Goal: Task Accomplishment & Management: Manage account settings

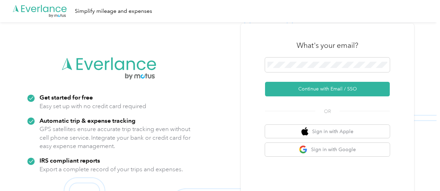
click at [334, 88] on button "Continue with Email / SSO" at bounding box center [327, 89] width 125 height 15
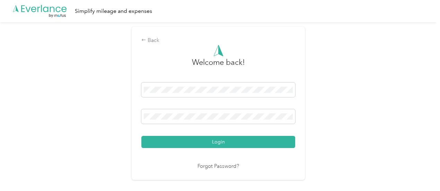
click at [207, 123] on span at bounding box center [218, 116] width 154 height 15
click at [215, 143] on button "Login" at bounding box center [218, 142] width 154 height 12
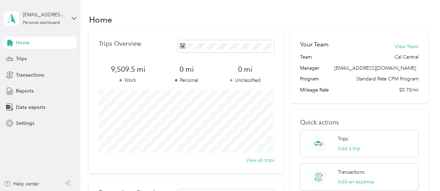
click at [30, 56] on div "Trips" at bounding box center [40, 59] width 73 height 12
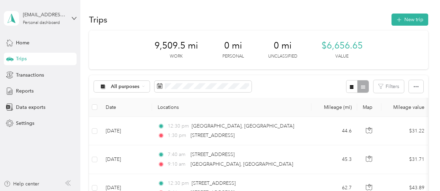
click at [400, 18] on span "button" at bounding box center [399, 20] width 6 height 6
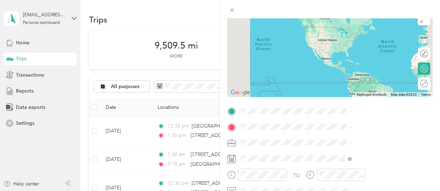
scroll to position [62, 0]
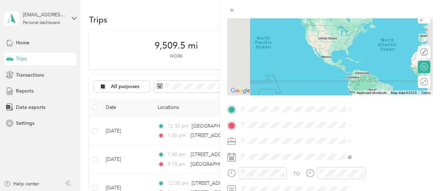
click at [334, 104] on span at bounding box center [335, 109] width 194 height 11
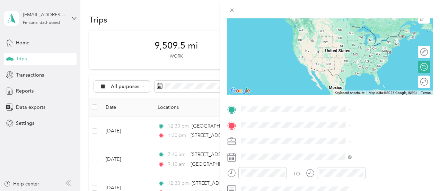
click at [364, 27] on span "[STREET_ADDRESS][US_STATE]" at bounding box center [361, 24] width 69 height 6
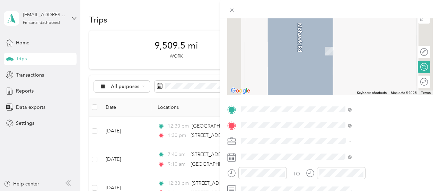
click at [365, 44] on span "[STREET_ADDRESS][US_STATE]" at bounding box center [361, 41] width 69 height 6
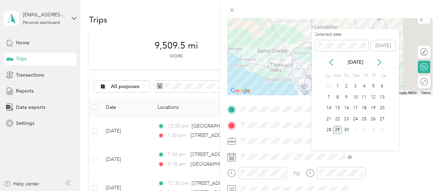
click at [334, 116] on div "22" at bounding box center [337, 119] width 9 height 9
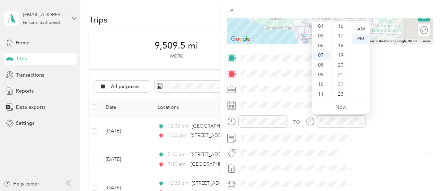
scroll to position [155, 0]
click at [318, 48] on div "06" at bounding box center [321, 46] width 17 height 10
click at [341, 79] on div "40" at bounding box center [341, 78] width 17 height 10
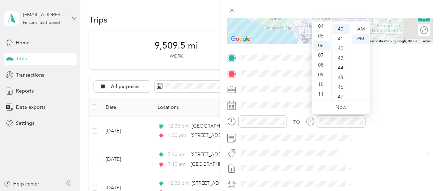
click at [361, 28] on div "AM" at bounding box center [360, 29] width 17 height 10
click at [295, 121] on form "New Trip Save This trip cannot be edited because it is either under review, app…" at bounding box center [330, 65] width 220 height 310
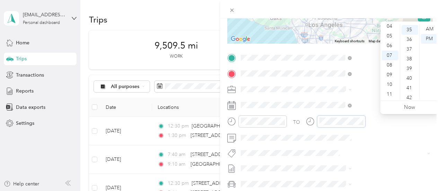
scroll to position [340, 0]
click at [388, 79] on div "09" at bounding box center [390, 75] width 17 height 10
click at [410, 37] on div "11" at bounding box center [410, 39] width 17 height 10
click at [432, 29] on div "AM" at bounding box center [429, 29] width 17 height 10
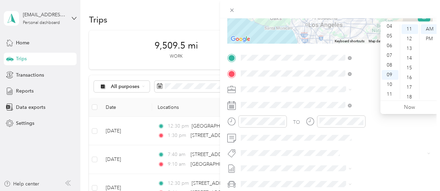
click at [300, 124] on div "TO" at bounding box center [296, 122] width 7 height 7
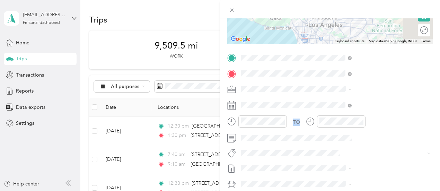
click at [300, 124] on div "TO" at bounding box center [296, 122] width 7 height 7
click at [367, 140] on span at bounding box center [335, 137] width 194 height 11
click at [295, 131] on form "New Trip Save This trip cannot be edited because it is either under review, app…" at bounding box center [330, 65] width 220 height 310
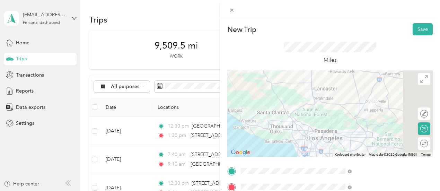
click at [413, 33] on button "Save" at bounding box center [423, 29] width 20 height 12
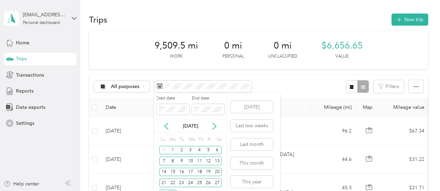
click at [174, 183] on div "22" at bounding box center [172, 182] width 9 height 9
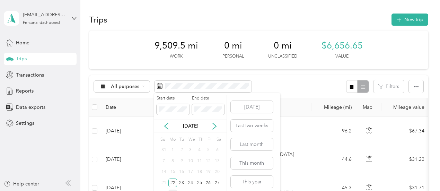
click at [189, 183] on div "24" at bounding box center [190, 182] width 9 height 9
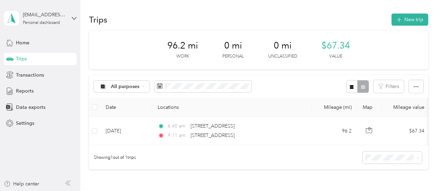
click at [412, 20] on button "New trip" at bounding box center [410, 20] width 37 height 12
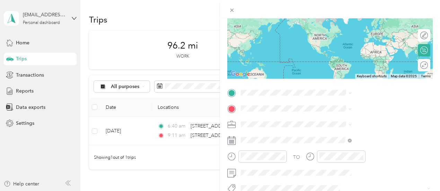
scroll to position [80, 0]
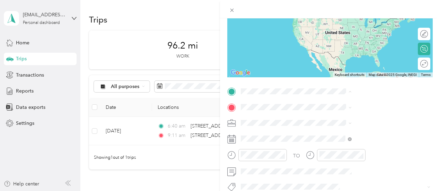
drag, startPoint x: 333, startPoint y: 95, endPoint x: 297, endPoint y: 89, distance: 36.8
click at [297, 89] on form "New Trip Save This trip cannot be edited because it is either under review, app…" at bounding box center [330, 99] width 220 height 310
click at [337, 88] on span at bounding box center [335, 91] width 194 height 11
click at [356, 120] on span "[STREET_ADDRESS][US_STATE]" at bounding box center [361, 116] width 69 height 6
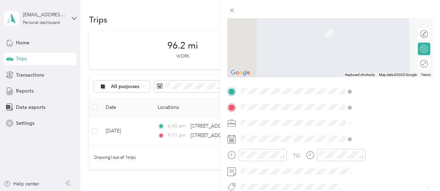
click at [358, 135] on span "[STREET_ADDRESS][US_STATE]" at bounding box center [361, 132] width 69 height 6
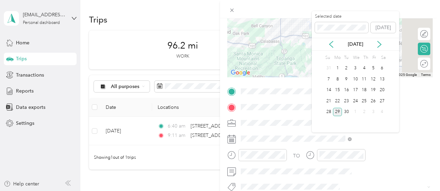
click at [338, 101] on div "22" at bounding box center [337, 101] width 9 height 9
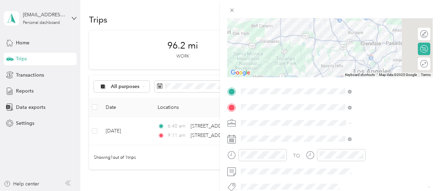
click at [287, 160] on div at bounding box center [262, 155] width 49 height 12
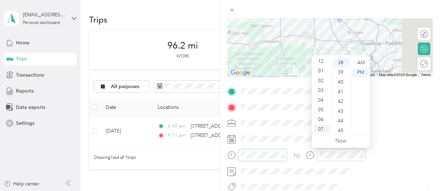
scroll to position [1, 0]
click at [321, 84] on div "02" at bounding box center [321, 81] width 17 height 10
click at [341, 85] on div "40" at bounding box center [341, 82] width 17 height 10
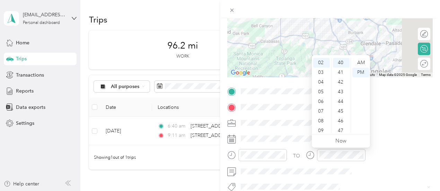
click at [294, 130] on form "New Trip Save This trip cannot be edited because it is either under review, app…" at bounding box center [330, 99] width 220 height 310
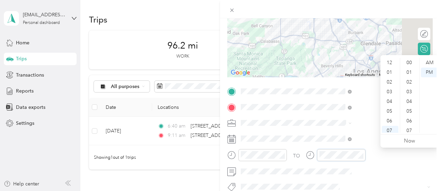
scroll to position [42, 0]
click at [287, 160] on div at bounding box center [262, 155] width 49 height 12
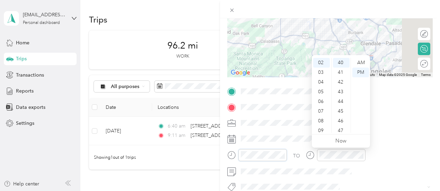
scroll to position [8, 0]
click at [321, 63] on div "01" at bounding box center [321, 64] width 17 height 10
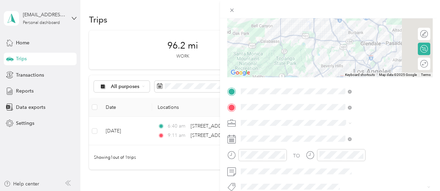
click at [300, 156] on div "TO" at bounding box center [296, 155] width 7 height 7
click at [366, 154] on div at bounding box center [341, 155] width 49 height 12
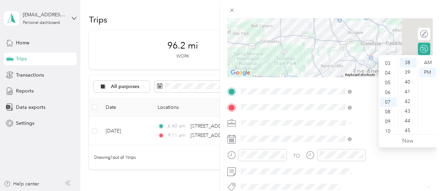
click at [389, 64] on div "03" at bounding box center [388, 64] width 17 height 10
click at [408, 130] on div "25" at bounding box center [408, 132] width 17 height 10
click at [369, 149] on div "TO" at bounding box center [330, 157] width 206 height 17
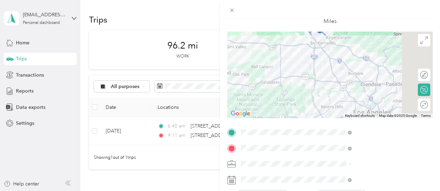
scroll to position [0, 1]
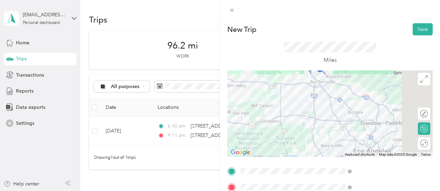
click at [420, 33] on button "Save" at bounding box center [423, 29] width 20 height 12
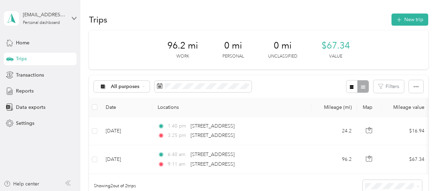
click at [410, 23] on button "New trip" at bounding box center [410, 20] width 37 height 12
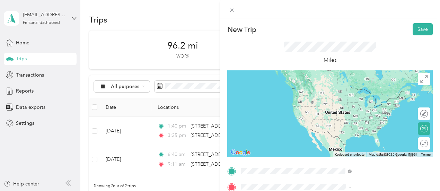
click at [353, 149] on span "[STREET_ADDRESS][US_STATE]" at bounding box center [361, 146] width 69 height 6
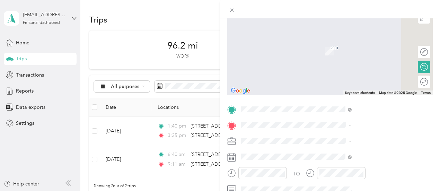
scroll to position [62, 0]
click at [358, 43] on span "[STREET_ADDRESS][US_STATE]" at bounding box center [361, 40] width 69 height 6
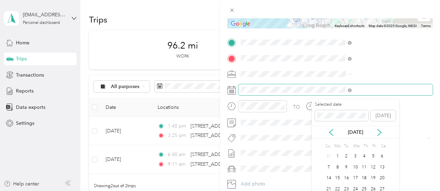
scroll to position [17, 0]
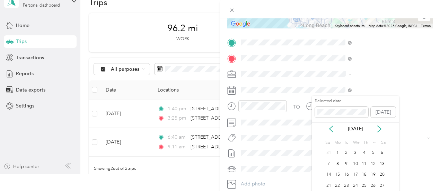
click at [338, 186] on div "22" at bounding box center [337, 185] width 9 height 9
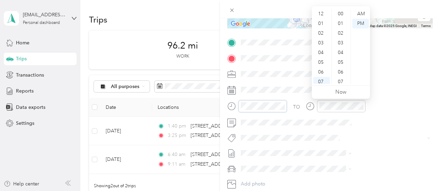
scroll to position [42, 0]
click at [294, 111] on form "New Trip Save This trip cannot be edited because it is either under review, app…" at bounding box center [330, 50] width 220 height 310
click at [322, 14] on div "04" at bounding box center [321, 11] width 17 height 10
click at [339, 76] on div "10" at bounding box center [341, 76] width 17 height 10
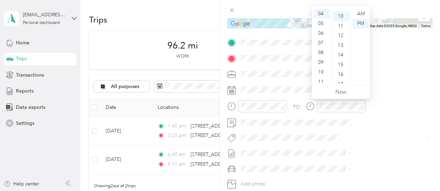
scroll to position [97, 0]
click at [298, 114] on form "New Trip Save This trip cannot be edited because it is either under review, app…" at bounding box center [330, 50] width 220 height 310
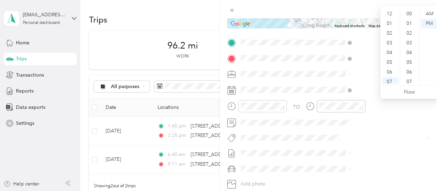
scroll to position [42, 0]
click at [384, 31] on div "06" at bounding box center [390, 31] width 17 height 10
click at [410, 81] on div "47" at bounding box center [410, 82] width 17 height 10
click at [296, 124] on form "New Trip Save This trip cannot be edited because it is either under review, app…" at bounding box center [330, 50] width 220 height 310
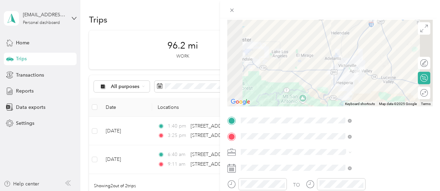
scroll to position [0, 0]
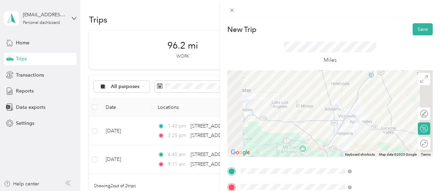
click at [421, 29] on button "Save" at bounding box center [423, 29] width 20 height 12
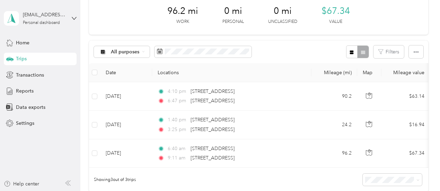
scroll to position [34, 0]
click at [81, 93] on div "Trips New trip 96.2 mi Work 0 mi Personal 0 mi Unclassified $67.34 Value All pu…" at bounding box center [258, 110] width 356 height 288
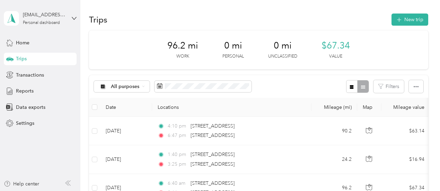
click at [419, 22] on button "New trip" at bounding box center [410, 20] width 37 height 12
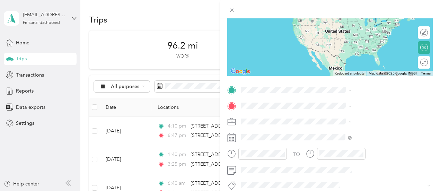
scroll to position [81, 0]
click at [359, 117] on span "[STREET_ADDRESS][US_STATE]" at bounding box center [361, 114] width 69 height 6
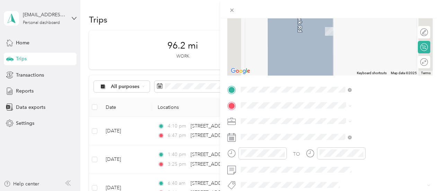
click at [357, 21] on span "[STREET_ADDRESS][US_STATE]" at bounding box center [361, 18] width 69 height 6
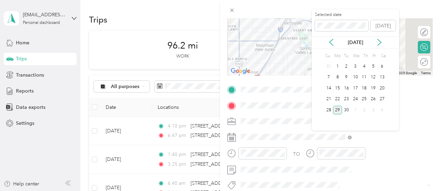
click at [349, 98] on div "23" at bounding box center [346, 99] width 9 height 9
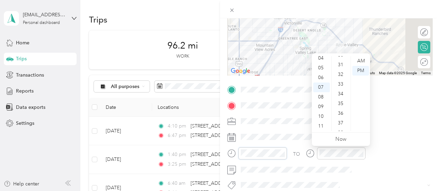
scroll to position [297, 0]
click at [342, 71] on div "30" at bounding box center [341, 67] width 17 height 10
click at [364, 55] on div "12 01 02 03 04 05 06 07 08 09 10 11 00 01 02 03 04 05 06 07 08 09 10 11 12 13 1…" at bounding box center [341, 94] width 58 height 78
click at [360, 61] on div "AM" at bounding box center [360, 61] width 17 height 10
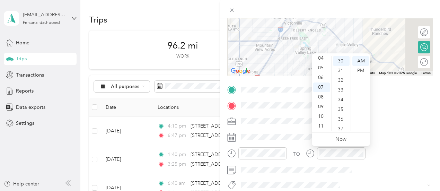
click at [287, 163] on div at bounding box center [257, 155] width 60 height 17
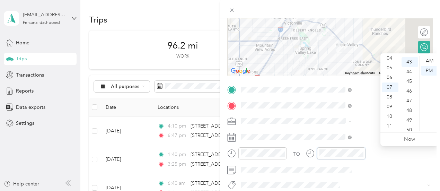
scroll to position [417, 0]
click at [385, 97] on div "08" at bounding box center [390, 97] width 17 height 10
click at [409, 91] on div "20" at bounding box center [410, 91] width 17 height 10
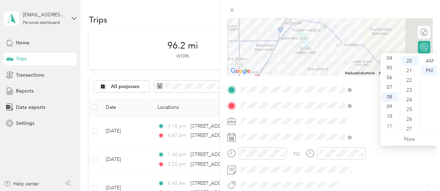
click at [430, 60] on div "AM" at bounding box center [429, 61] width 17 height 10
click at [298, 148] on form "New Trip Save This trip cannot be edited because it is either under review, app…" at bounding box center [330, 97] width 220 height 310
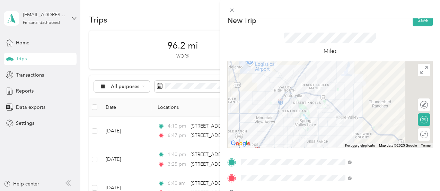
scroll to position [9, 0]
click at [421, 24] on button "Save" at bounding box center [423, 21] width 20 height 12
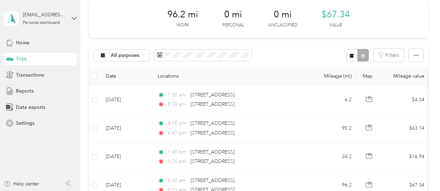
scroll to position [0, 0]
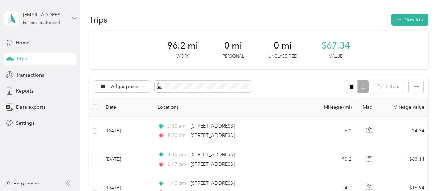
click at [393, 23] on button "New trip" at bounding box center [410, 20] width 37 height 12
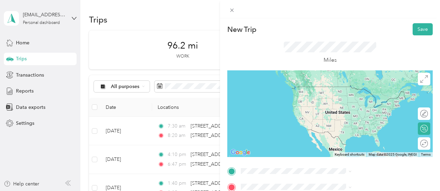
click at [380, 86] on span "[STREET_ADDRESS][US_STATE]" at bounding box center [361, 83] width 69 height 6
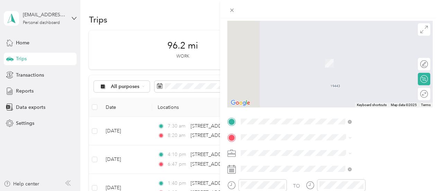
scroll to position [50, 0]
click at [361, 52] on span "[STREET_ADDRESS][US_STATE]" at bounding box center [361, 49] width 69 height 6
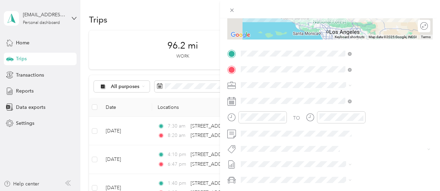
scroll to position [119, 0]
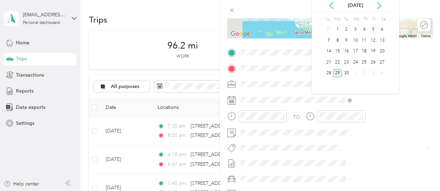
click at [347, 61] on div "23" at bounding box center [346, 62] width 9 height 9
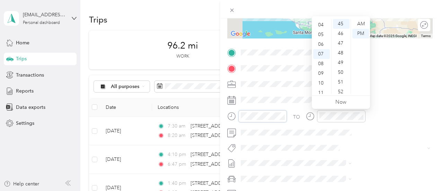
scroll to position [42, 0]
click at [322, 88] on div "11" at bounding box center [321, 89] width 17 height 10
click at [323, 23] on div "12" at bounding box center [321, 21] width 17 height 10
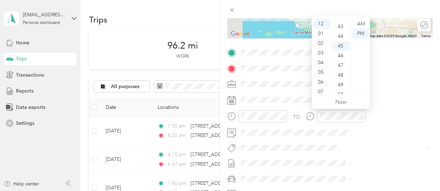
click at [377, 104] on span at bounding box center [335, 99] width 194 height 11
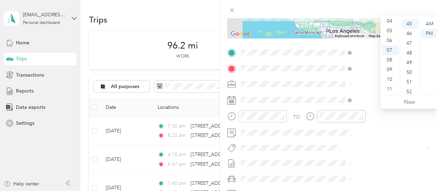
scroll to position [0, 0]
click at [287, 120] on div at bounding box center [262, 116] width 49 height 12
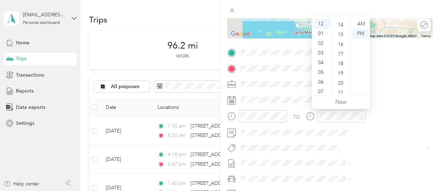
click at [341, 34] on div "15" at bounding box center [341, 35] width 17 height 10
click at [362, 124] on div "TO" at bounding box center [330, 118] width 206 height 17
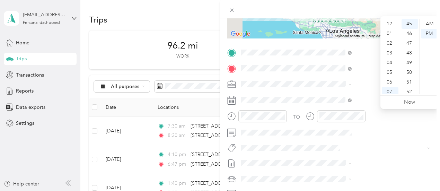
click at [389, 32] on div "01" at bounding box center [390, 34] width 17 height 10
click at [412, 43] on div "47" at bounding box center [410, 43] width 17 height 10
click at [373, 124] on div "TO" at bounding box center [330, 118] width 206 height 17
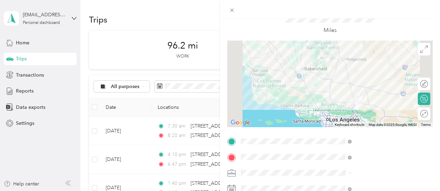
scroll to position [0, 0]
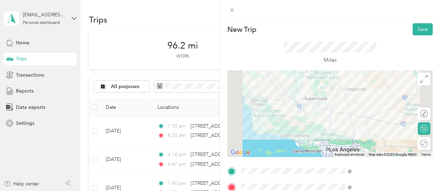
click at [418, 28] on button "Save" at bounding box center [423, 29] width 20 height 12
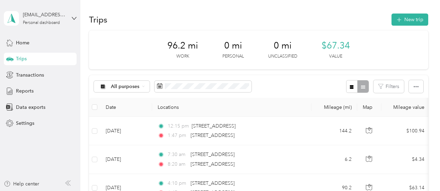
click at [408, 18] on button "New trip" at bounding box center [410, 20] width 37 height 12
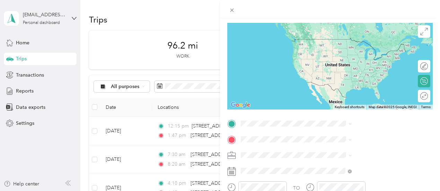
scroll to position [48, 0]
click at [356, 56] on span "[STREET_ADDRESS][US_STATE]" at bounding box center [361, 59] width 69 height 6
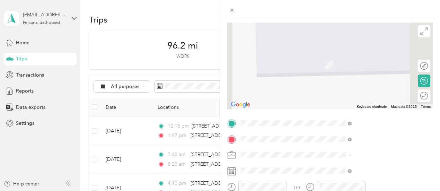
click at [369, 58] on span "[STREET_ADDRESS][US_STATE]" at bounding box center [361, 55] width 69 height 6
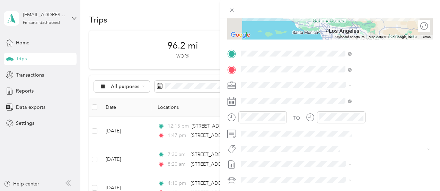
scroll to position [119, 0]
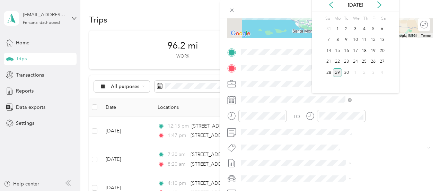
click at [348, 60] on div "23" at bounding box center [346, 62] width 9 height 9
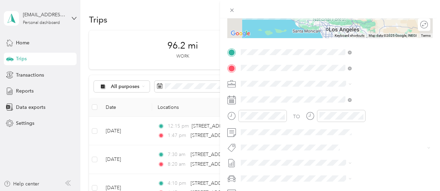
click at [287, 120] on div at bounding box center [262, 116] width 49 height 12
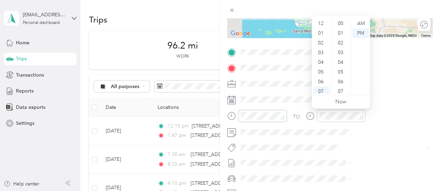
scroll to position [42, 0]
click at [293, 106] on div "New Trip Save This trip cannot be edited because it is either under review, app…" at bounding box center [220, 95] width 440 height 191
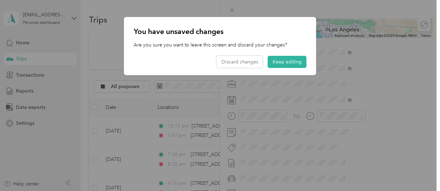
click at [282, 63] on button "Keep editing" at bounding box center [287, 62] width 39 height 12
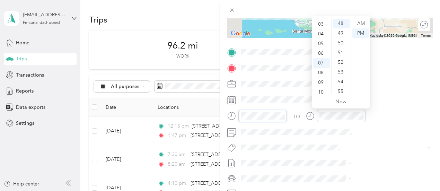
scroll to position [28, 0]
click at [322, 47] on div "05" at bounding box center [321, 45] width 17 height 10
click at [322, 20] on div "04" at bounding box center [321, 21] width 17 height 10
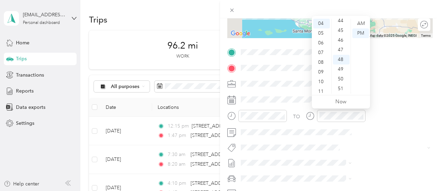
click at [342, 32] on div "45" at bounding box center [341, 31] width 17 height 10
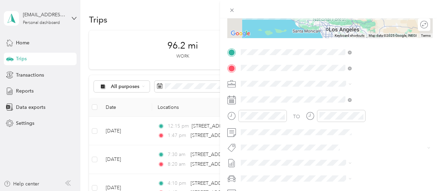
click at [295, 83] on form "New Trip Save This trip cannot be edited because it is either under review, app…" at bounding box center [330, 59] width 220 height 310
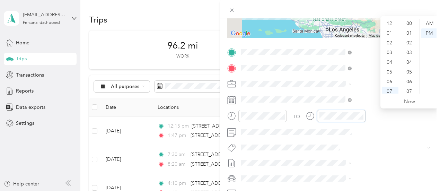
scroll to position [42, 0]
click at [386, 42] on div "06" at bounding box center [390, 40] width 17 height 10
click at [410, 24] on div "30" at bounding box center [410, 26] width 17 height 10
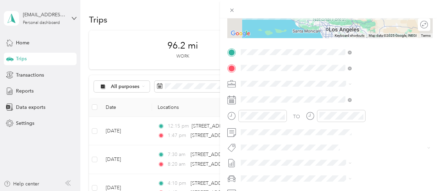
click at [363, 115] on div "TO" at bounding box center [330, 118] width 206 height 17
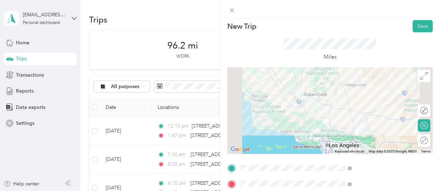
scroll to position [0, 0]
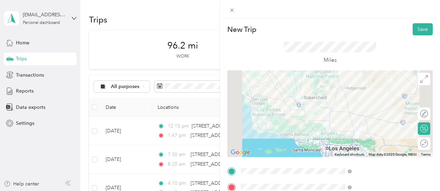
click at [416, 25] on button "Save" at bounding box center [423, 29] width 20 height 12
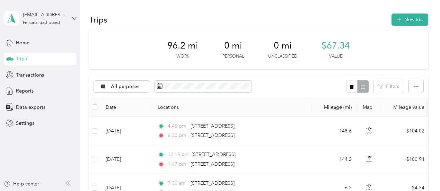
click at [217, 81] on span at bounding box center [203, 87] width 97 height 12
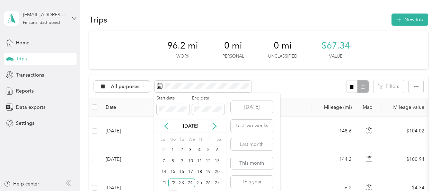
click at [190, 181] on div "24" at bounding box center [190, 182] width 9 height 9
click at [173, 183] on div "22" at bounding box center [172, 182] width 9 height 9
click at [194, 183] on div "24" at bounding box center [190, 182] width 9 height 9
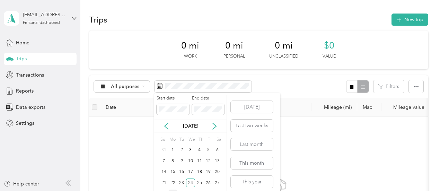
click at [172, 180] on div "22" at bounding box center [172, 182] width 9 height 9
click at [185, 181] on div "23" at bounding box center [181, 182] width 9 height 9
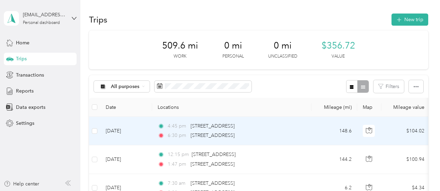
scroll to position [0, 128]
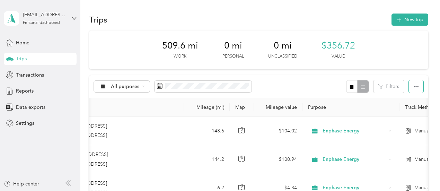
click at [416, 88] on icon "button" at bounding box center [416, 86] width 5 height 5
click at [414, 96] on div "Select all" at bounding box center [406, 99] width 19 height 7
click at [405, 100] on span "Select all" at bounding box center [406, 99] width 19 height 6
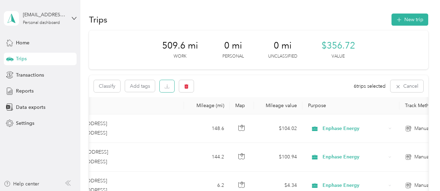
click at [168, 85] on icon "button" at bounding box center [167, 86] width 5 height 5
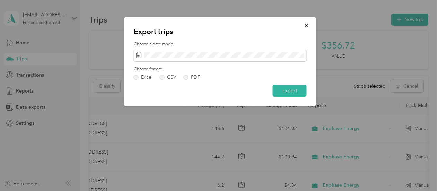
click at [186, 78] on label "PDF" at bounding box center [192, 77] width 17 height 5
click at [292, 93] on button "Export" at bounding box center [290, 91] width 34 height 12
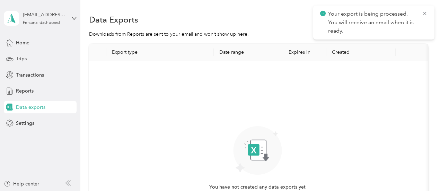
click at [426, 12] on icon at bounding box center [425, 13] width 6 height 6
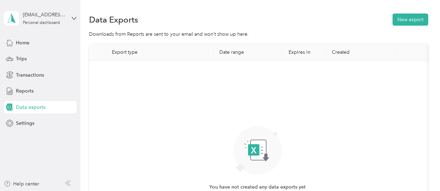
click at [22, 58] on span "Trips" at bounding box center [21, 58] width 11 height 7
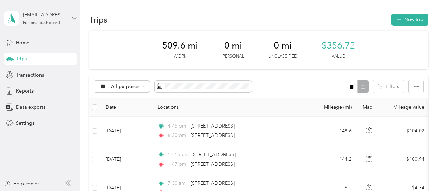
click at [401, 18] on button "New trip" at bounding box center [410, 20] width 37 height 12
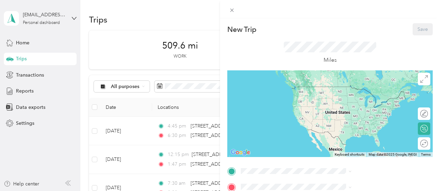
click at [185, 88] on div "New Trip Save This trip cannot be edited because it is either under review, app…" at bounding box center [220, 95] width 440 height 191
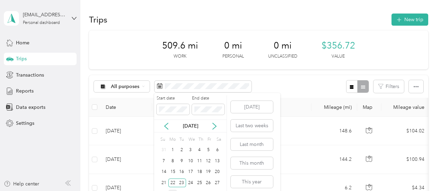
click at [190, 181] on div "24" at bounding box center [190, 182] width 9 height 9
click at [202, 180] on div "25" at bounding box center [199, 182] width 9 height 9
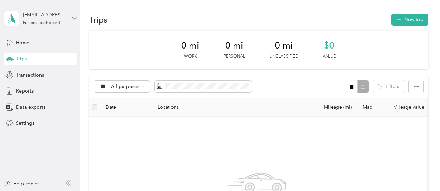
click at [403, 22] on button "New trip" at bounding box center [410, 20] width 37 height 12
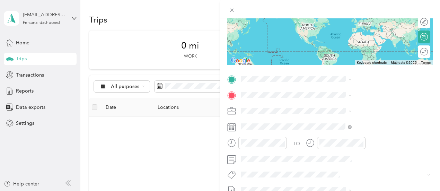
scroll to position [92, 0]
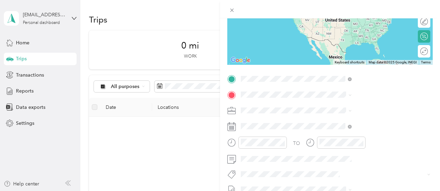
click at [354, 104] on span "[STREET_ADDRESS][US_STATE]" at bounding box center [361, 104] width 69 height 6
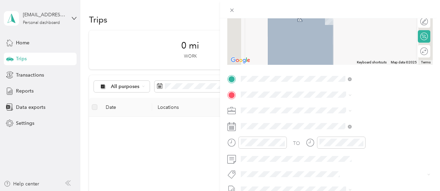
click at [339, 98] on span at bounding box center [335, 94] width 194 height 11
click at [349, 121] on span "[STREET_ADDRESS][US_STATE]" at bounding box center [361, 119] width 69 height 6
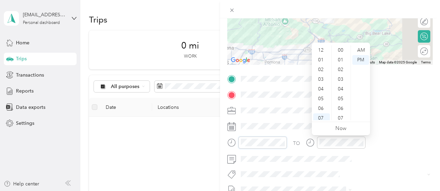
scroll to position [42, 0]
click at [323, 68] on div "06" at bounding box center [321, 67] width 17 height 10
click at [337, 82] on div "55" at bounding box center [341, 80] width 17 height 10
click at [359, 50] on div "AM" at bounding box center [360, 50] width 17 height 10
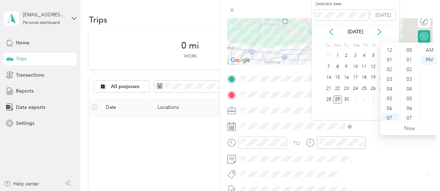
scroll to position [42, 0]
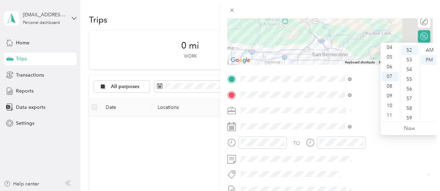
click at [392, 87] on div "08" at bounding box center [390, 86] width 17 height 10
click at [409, 51] on div "45" at bounding box center [410, 52] width 17 height 10
click at [430, 53] on div "AM" at bounding box center [429, 50] width 17 height 10
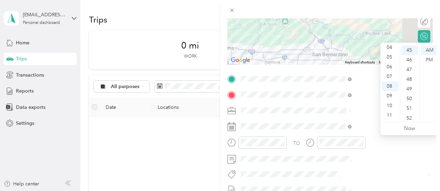
click at [295, 131] on form "New Trip Save This trip cannot be edited because it is either under review, app…" at bounding box center [330, 86] width 220 height 310
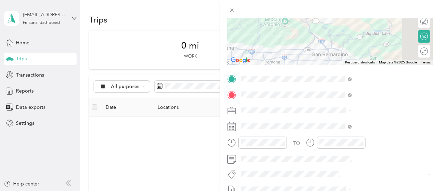
click at [366, 144] on div "TO" at bounding box center [330, 145] width 206 height 17
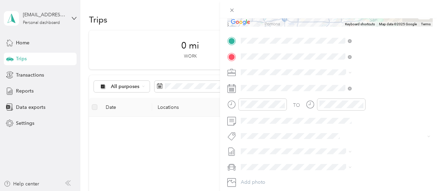
scroll to position [132, 0]
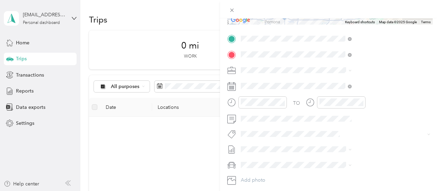
click at [336, 89] on span at bounding box center [335, 85] width 194 height 11
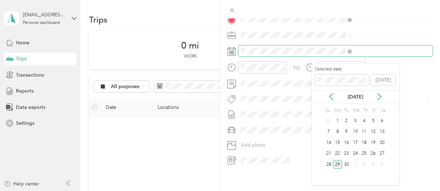
scroll to position [173, 0]
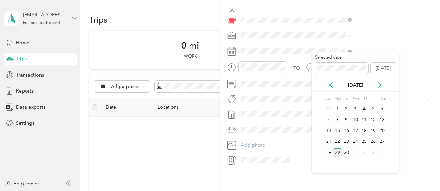
click at [356, 141] on div "24" at bounding box center [355, 142] width 9 height 9
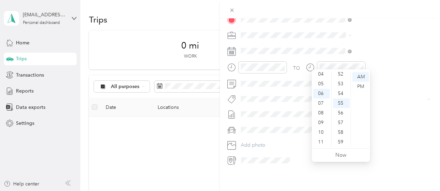
click at [324, 106] on div "07" at bounding box center [321, 103] width 17 height 10
click at [341, 80] on div "19" at bounding box center [341, 80] width 17 height 10
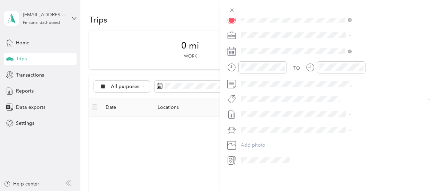
click at [294, 135] on form "New Trip Save This trip cannot be edited because it is either under review, app…" at bounding box center [330, 11] width 220 height 310
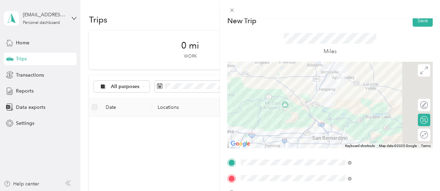
scroll to position [0, 0]
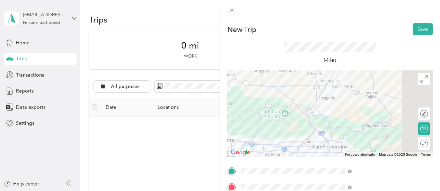
click at [419, 31] on button "Save" at bounding box center [423, 29] width 20 height 12
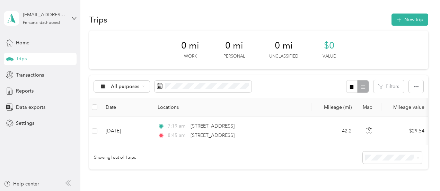
click at [415, 20] on button "New trip" at bounding box center [410, 20] width 37 height 12
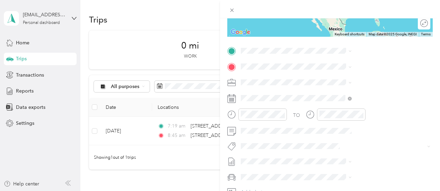
scroll to position [121, 0]
click at [347, 79] on span "[STREET_ADDRESS][US_STATE]" at bounding box center [361, 75] width 69 height 6
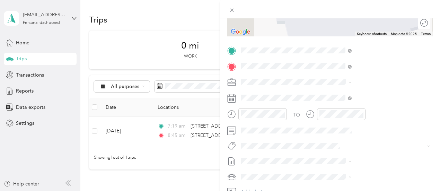
click at [365, 99] on li "[STREET_ADDRESS][US_STATE]" at bounding box center [370, 92] width 116 height 14
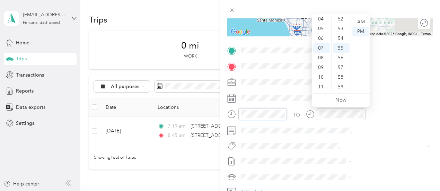
scroll to position [0, 0]
click at [321, 20] on div "12" at bounding box center [321, 22] width 17 height 10
click at [341, 21] on div "47" at bounding box center [341, 22] width 17 height 10
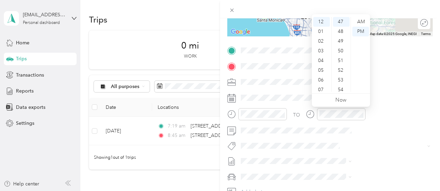
click at [365, 30] on div "PM" at bounding box center [360, 32] width 17 height 10
click at [364, 121] on div "TO" at bounding box center [330, 116] width 206 height 17
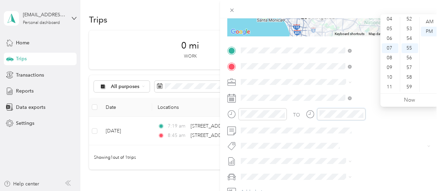
scroll to position [0, 0]
click at [387, 41] on div "02" at bounding box center [390, 41] width 17 height 10
click at [410, 31] on div "10" at bounding box center [410, 34] width 17 height 10
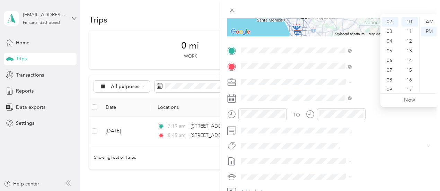
click at [300, 116] on div "TO" at bounding box center [296, 114] width 7 height 7
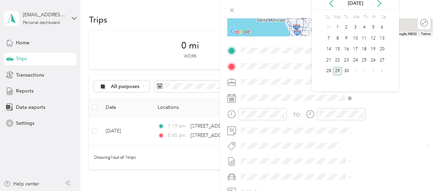
click at [354, 56] on div "24" at bounding box center [355, 60] width 9 height 9
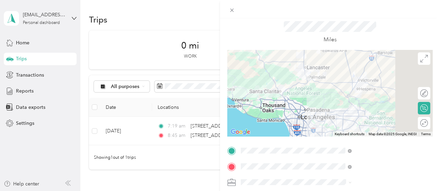
scroll to position [0, 0]
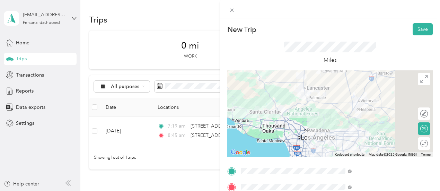
click at [421, 27] on button "Save" at bounding box center [423, 29] width 20 height 12
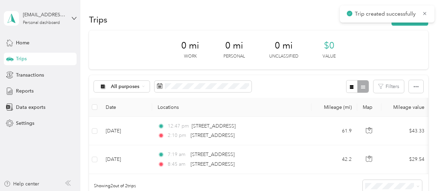
click at [407, 23] on button "New trip" at bounding box center [410, 20] width 37 height 12
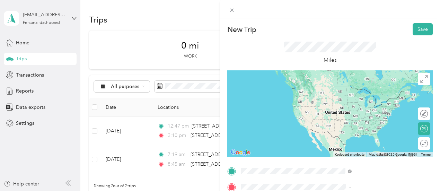
click at [368, 124] on span "[STREET_ADDRESS][US_STATE]" at bounding box center [361, 127] width 69 height 6
click at [368, 155] on span "[STREET_ADDRESS][US_STATE]" at bounding box center [361, 152] width 69 height 6
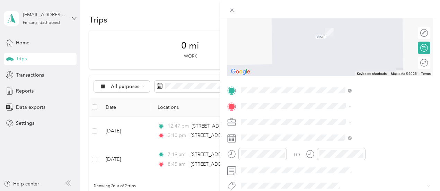
scroll to position [81, 0]
click at [360, 25] on span "[STREET_ADDRESS][US_STATE]" at bounding box center [361, 21] width 69 height 6
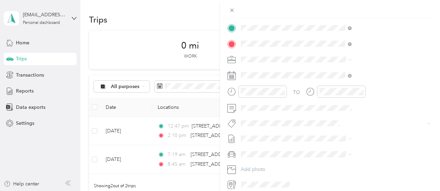
scroll to position [143, 0]
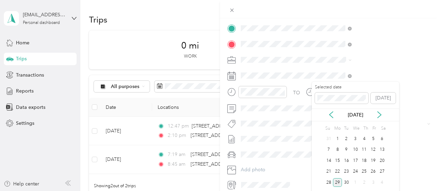
click at [355, 172] on div "24" at bounding box center [355, 171] width 9 height 9
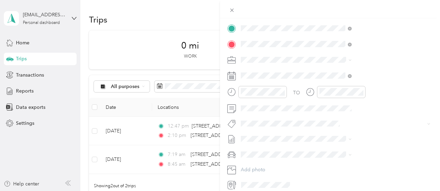
click at [287, 98] on div at bounding box center [257, 94] width 60 height 17
click at [321, 138] on div "03" at bounding box center [321, 135] width 17 height 10
click at [338, 126] on div "30" at bounding box center [341, 124] width 17 height 10
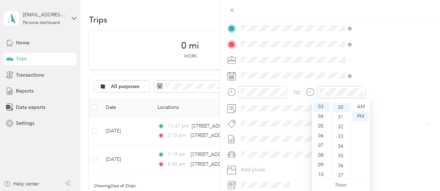
scroll to position [291, 0]
click at [321, 119] on div "04" at bounding box center [321, 117] width 17 height 10
click at [342, 114] on div "01" at bounding box center [341, 117] width 17 height 10
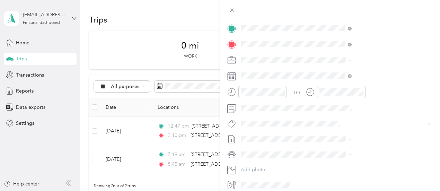
click at [366, 96] on div at bounding box center [341, 92] width 49 height 12
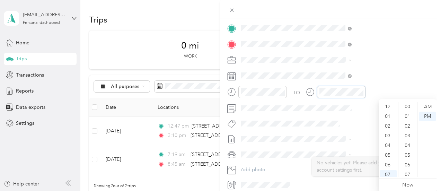
scroll to position [507, 0]
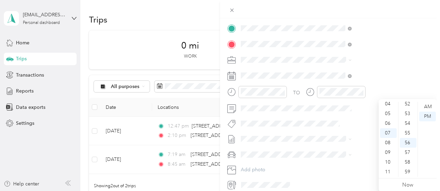
click at [389, 124] on div "06" at bounding box center [388, 124] width 17 height 10
click at [410, 108] on div "25" at bounding box center [408, 108] width 17 height 10
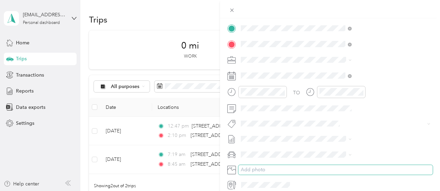
click at [373, 171] on button "Add photo" at bounding box center [335, 170] width 194 height 10
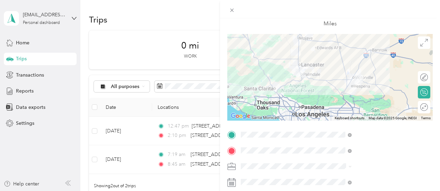
scroll to position [0, 1]
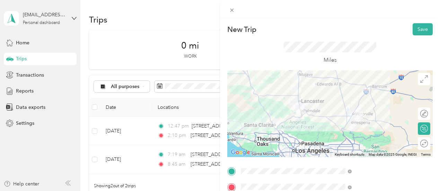
click at [420, 29] on button "Save" at bounding box center [423, 29] width 20 height 12
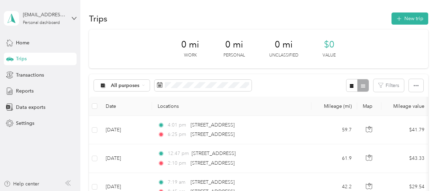
scroll to position [0, 0]
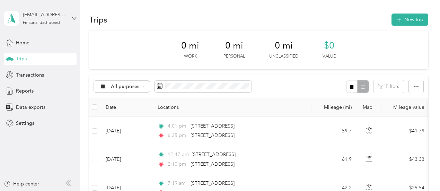
click at [411, 24] on button "New trip" at bounding box center [410, 20] width 37 height 12
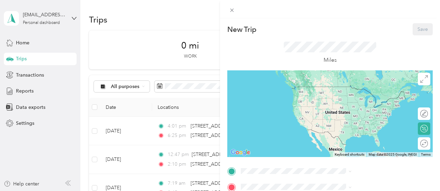
scroll to position [22, 0]
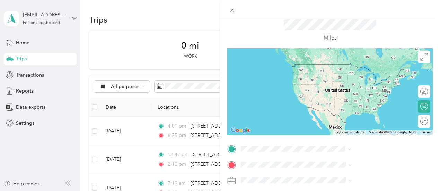
click at [365, 68] on span "[STREET_ADDRESS][US_STATE]" at bounding box center [361, 64] width 69 height 6
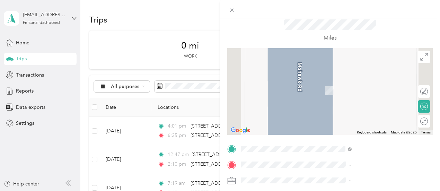
click at [333, 168] on span at bounding box center [335, 164] width 194 height 11
click at [371, 83] on span "[STREET_ADDRESS][US_STATE]" at bounding box center [361, 80] width 69 height 6
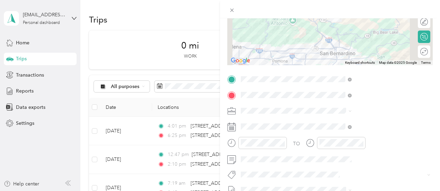
scroll to position [94, 0]
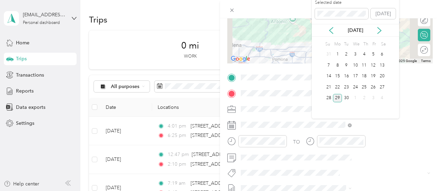
click at [367, 87] on div "25" at bounding box center [364, 87] width 9 height 9
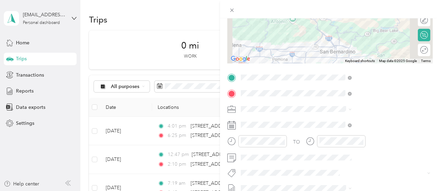
click at [287, 146] on div at bounding box center [262, 141] width 49 height 12
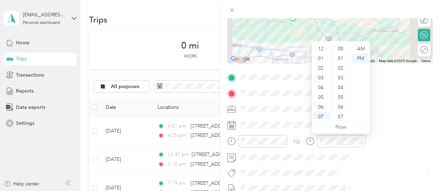
scroll to position [507, 0]
click at [340, 75] on div "30" at bounding box center [341, 77] width 17 height 10
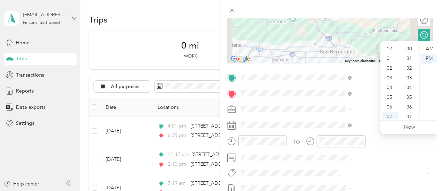
scroll to position [42, 0]
click at [287, 136] on div at bounding box center [262, 141] width 49 height 12
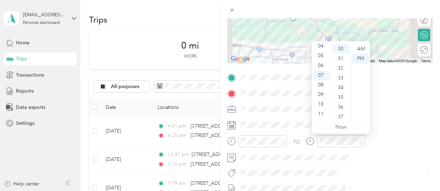
click at [325, 85] on div "08" at bounding box center [321, 85] width 17 height 10
click at [341, 85] on div "10" at bounding box center [341, 87] width 17 height 10
click at [367, 45] on div "AM" at bounding box center [360, 49] width 17 height 10
click at [287, 147] on div at bounding box center [257, 143] width 60 height 17
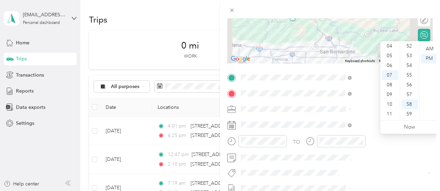
click at [392, 86] on div "08" at bounding box center [390, 85] width 17 height 10
click at [408, 73] on div "31" at bounding box center [410, 73] width 17 height 10
click at [392, 93] on div "09" at bounding box center [390, 95] width 17 height 10
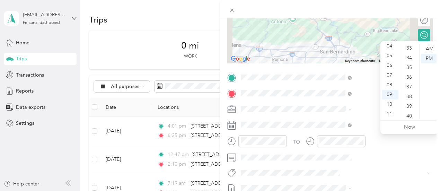
click at [410, 113] on div "40" at bounding box center [410, 116] width 17 height 10
click at [373, 148] on div "TO" at bounding box center [330, 143] width 206 height 17
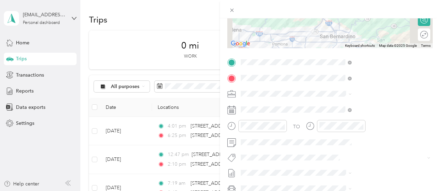
scroll to position [0, 0]
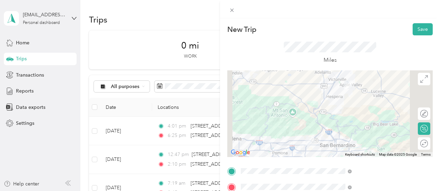
click at [420, 28] on button "Save" at bounding box center [423, 29] width 20 height 12
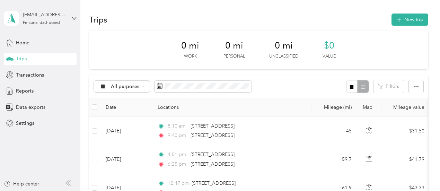
click at [412, 21] on button "New trip" at bounding box center [410, 20] width 37 height 12
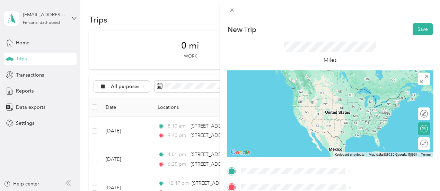
click at [365, 86] on span "[STREET_ADDRESS][US_STATE]" at bounding box center [361, 87] width 69 height 6
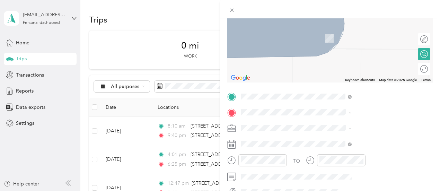
scroll to position [77, 0]
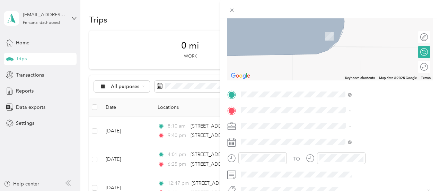
click at [335, 105] on span at bounding box center [335, 110] width 194 height 11
click at [337, 106] on span at bounding box center [335, 110] width 194 height 11
drag, startPoint x: 363, startPoint y: 39, endPoint x: 394, endPoint y: 14, distance: 39.9
click at [394, 14] on div at bounding box center [330, 9] width 220 height 18
click at [342, 106] on span at bounding box center [335, 110] width 194 height 11
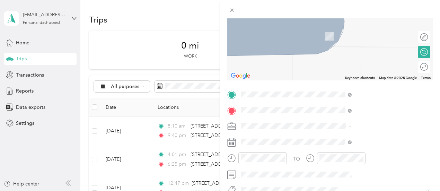
click at [356, 29] on span "[STREET_ADDRESS][US_STATE]" at bounding box center [361, 26] width 69 height 6
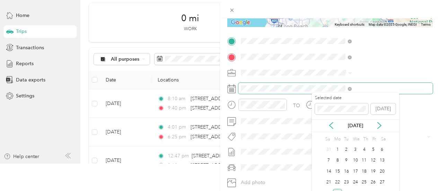
scroll to position [28, 0]
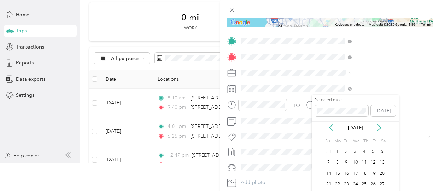
click at [365, 183] on div "25" at bounding box center [364, 184] width 9 height 9
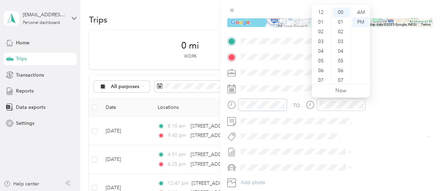
scroll to position [42, 0]
click at [295, 88] on form "New Trip Save This trip cannot be edited because it is either under review, app…" at bounding box center [330, 48] width 220 height 310
click at [322, 16] on div "12" at bounding box center [321, 13] width 17 height 10
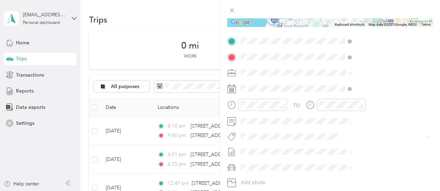
click at [363, 111] on div "TO" at bounding box center [330, 107] width 206 height 17
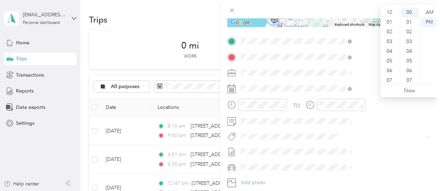
click at [391, 21] on div "01" at bounding box center [390, 22] width 17 height 10
click at [410, 47] on div "36" at bounding box center [410, 50] width 17 height 10
click at [300, 104] on div "TO" at bounding box center [296, 105] width 7 height 7
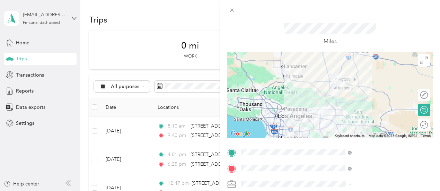
scroll to position [0, 0]
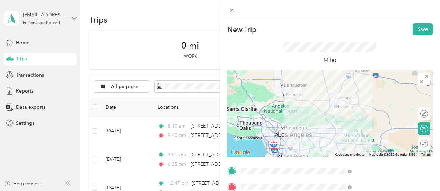
click at [417, 32] on button "Save" at bounding box center [423, 29] width 20 height 12
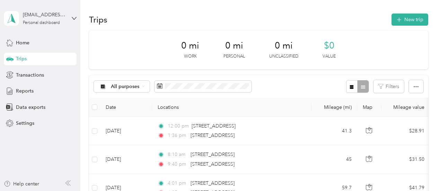
click at [405, 16] on button "New trip" at bounding box center [410, 20] width 37 height 12
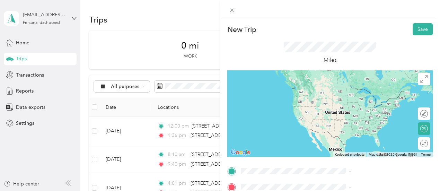
click at [357, 86] on span "[STREET_ADDRESS][US_STATE]" at bounding box center [361, 83] width 69 height 6
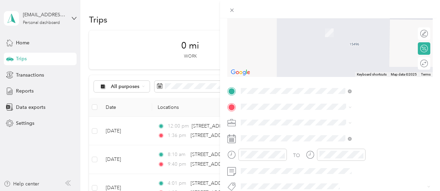
scroll to position [80, 0]
click at [365, 24] on span "[STREET_ADDRESS][US_STATE]" at bounding box center [361, 22] width 69 height 6
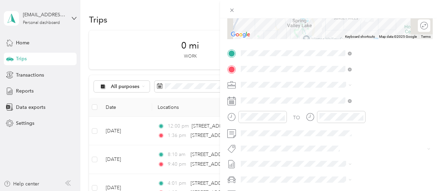
scroll to position [124, 0]
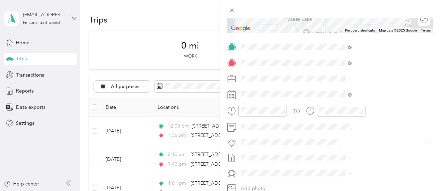
click at [330, 97] on span at bounding box center [335, 94] width 194 height 11
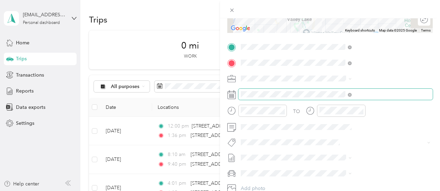
click at [330, 97] on span at bounding box center [335, 94] width 194 height 11
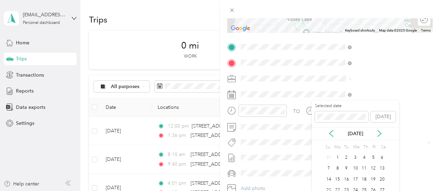
click at [365, 187] on div "25" at bounding box center [364, 190] width 9 height 9
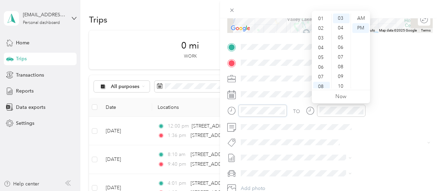
scroll to position [9, 0]
click at [323, 47] on div "04" at bounding box center [321, 48] width 17 height 10
click at [343, 52] on div "05" at bounding box center [341, 51] width 17 height 10
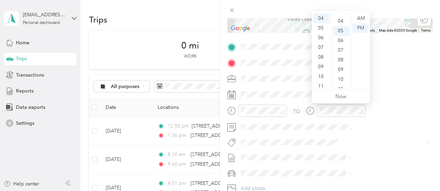
click at [342, 22] on div "04" at bounding box center [341, 21] width 17 height 10
click at [297, 122] on form "New Trip Save This trip cannot be edited because it is either under review, app…" at bounding box center [330, 54] width 220 height 310
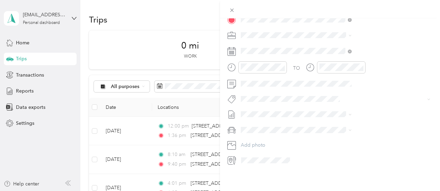
scroll to position [173, 0]
click at [367, 117] on div "TO Add photo" at bounding box center [330, 81] width 206 height 167
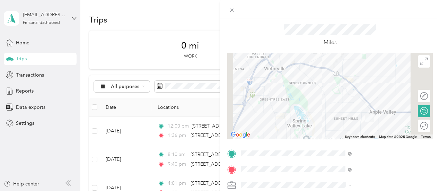
scroll to position [0, 0]
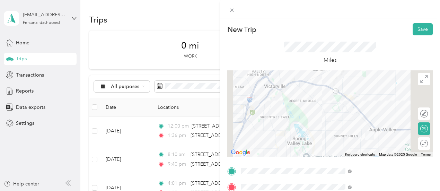
click at [422, 32] on button "Save" at bounding box center [423, 29] width 20 height 12
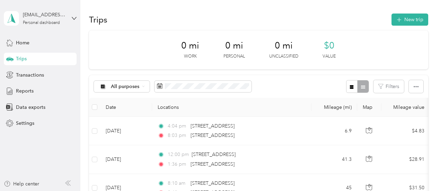
drag, startPoint x: 411, startPoint y: 85, endPoint x: 259, endPoint y: 88, distance: 152.2
click at [259, 88] on div "All purposes Filters" at bounding box center [258, 86] width 339 height 23
click at [410, 85] on button "button" at bounding box center [416, 86] width 15 height 13
click at [404, 101] on span "Select all" at bounding box center [406, 99] width 19 height 6
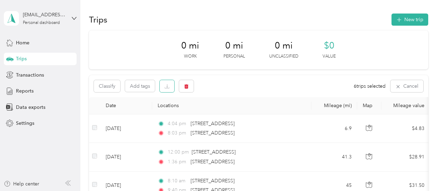
click at [167, 87] on icon "button" at bounding box center [167, 86] width 5 height 5
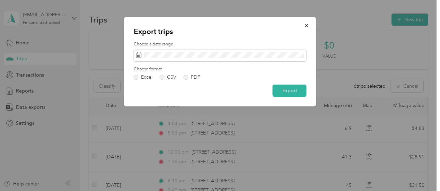
click at [189, 76] on label "PDF" at bounding box center [192, 77] width 17 height 5
click at [284, 87] on button "Export" at bounding box center [290, 91] width 34 height 12
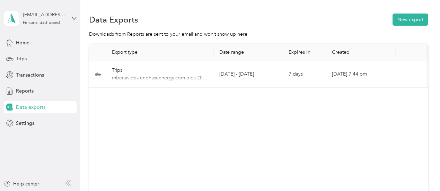
click at [53, 58] on div "Trips" at bounding box center [40, 59] width 73 height 12
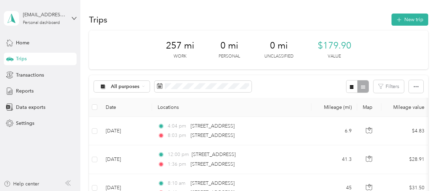
click at [29, 95] on div "Reports" at bounding box center [40, 91] width 73 height 12
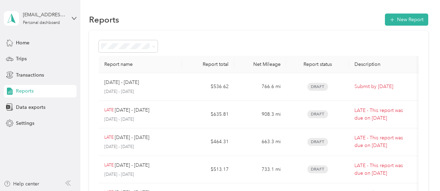
click at [17, 59] on span "Trips" at bounding box center [21, 58] width 11 height 7
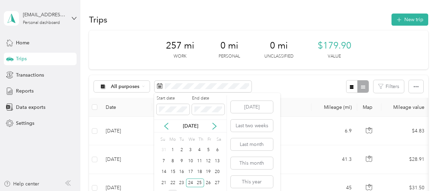
click at [173, 183] on div "22" at bounding box center [172, 182] width 9 height 9
click at [200, 182] on div "25" at bounding box center [199, 182] width 9 height 9
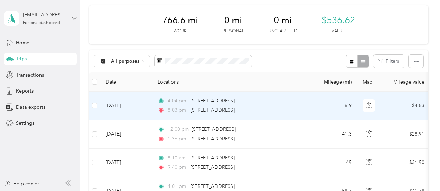
scroll to position [8, 0]
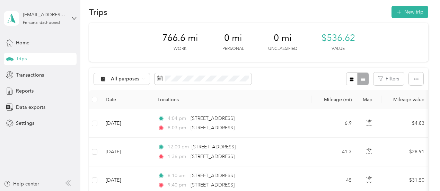
click at [211, 82] on span at bounding box center [203, 79] width 97 height 12
click at [199, 83] on span at bounding box center [203, 79] width 97 height 12
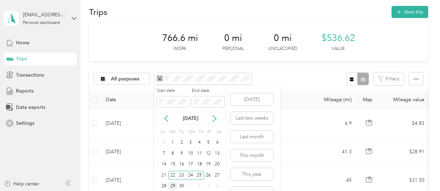
click at [210, 175] on div "26" at bounding box center [208, 175] width 9 height 9
click at [219, 175] on div "27" at bounding box center [217, 175] width 9 height 9
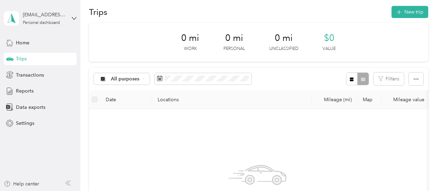
click at [410, 12] on button "New trip" at bounding box center [410, 12] width 37 height 12
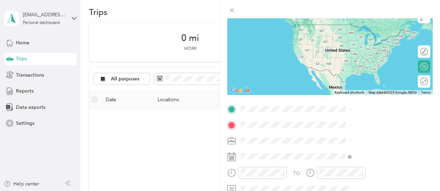
scroll to position [64, 0]
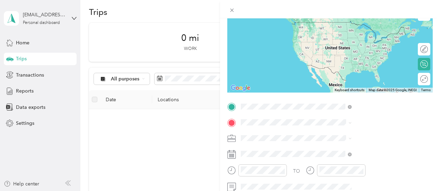
click at [353, 21] on span "[STREET_ADDRESS][US_STATE]" at bounding box center [361, 22] width 69 height 6
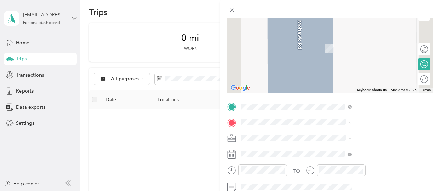
click at [328, 125] on span at bounding box center [335, 122] width 194 height 11
click at [363, 41] on span "[STREET_ADDRESS][US_STATE]" at bounding box center [361, 38] width 69 height 6
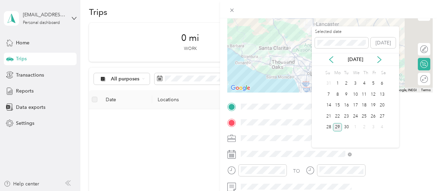
click at [374, 116] on div "26" at bounding box center [373, 116] width 9 height 9
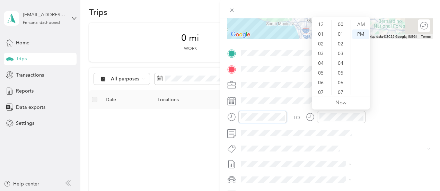
scroll to position [42, 0]
click at [325, 44] on div "06" at bounding box center [321, 41] width 17 height 10
click at [341, 46] on div "21" at bounding box center [341, 50] width 17 height 10
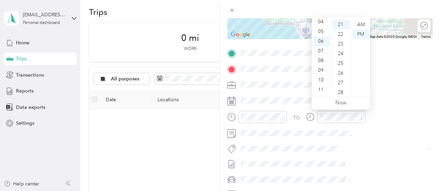
click at [363, 24] on div "AM" at bounding box center [360, 25] width 17 height 10
click at [378, 114] on div "TO" at bounding box center [330, 119] width 206 height 17
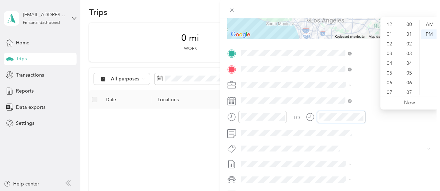
scroll to position [42, 0]
click at [410, 87] on div "47" at bounding box center [410, 89] width 17 height 10
click at [430, 24] on div "AM" at bounding box center [429, 25] width 17 height 10
click at [366, 126] on div at bounding box center [336, 119] width 60 height 17
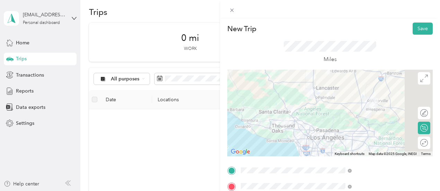
scroll to position [0, 0]
click at [419, 28] on button "Save" at bounding box center [423, 29] width 20 height 12
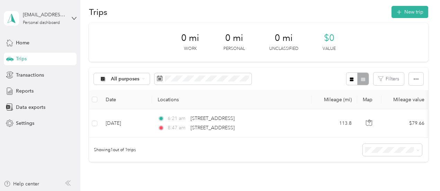
click at [406, 14] on button "New trip" at bounding box center [410, 12] width 37 height 12
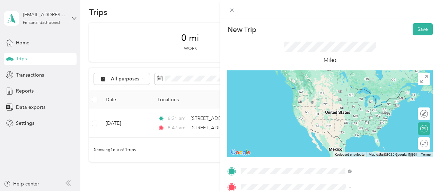
click at [370, 90] on span "[STREET_ADDRESS][US_STATE]" at bounding box center [361, 87] width 69 height 6
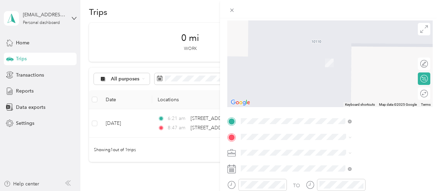
scroll to position [51, 0]
click at [363, 95] on span "[STREET_ADDRESS][US_STATE]" at bounding box center [361, 92] width 69 height 6
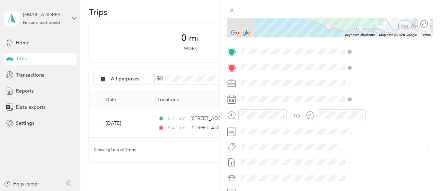
scroll to position [120, 0]
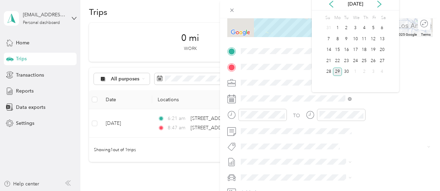
click at [374, 61] on div "26" at bounding box center [373, 60] width 9 height 9
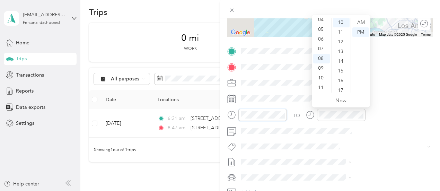
scroll to position [0, 0]
click at [322, 22] on div "12" at bounding box center [321, 23] width 17 height 10
click at [374, 119] on div "TO" at bounding box center [330, 117] width 206 height 17
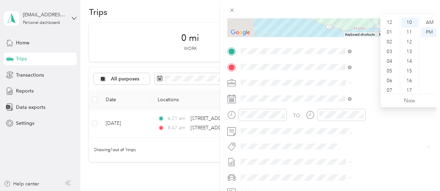
click at [390, 47] on div "03" at bounding box center [390, 52] width 17 height 10
click at [411, 76] on div "16" at bounding box center [410, 81] width 17 height 10
click at [371, 119] on div "TO" at bounding box center [330, 117] width 206 height 17
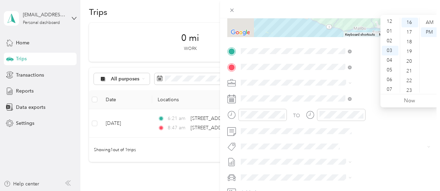
click at [389, 41] on div "02" at bounding box center [390, 41] width 17 height 10
click at [410, 36] on div "10" at bounding box center [410, 33] width 17 height 10
click at [300, 118] on div "TO" at bounding box center [296, 115] width 7 height 7
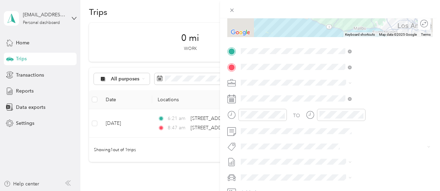
click at [366, 118] on div at bounding box center [341, 115] width 49 height 12
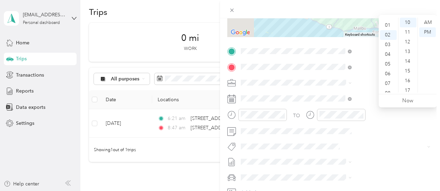
click at [389, 25] on div "01" at bounding box center [388, 25] width 17 height 10
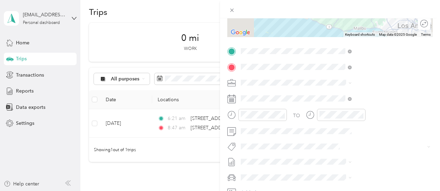
click at [411, 6] on div at bounding box center [330, 9] width 220 height 18
click at [366, 118] on div at bounding box center [341, 115] width 49 height 12
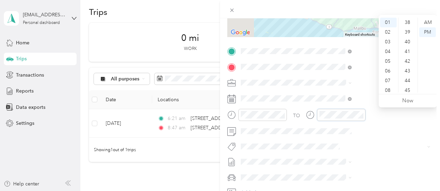
scroll to position [385, 0]
click at [410, 76] on div "47" at bounding box center [408, 77] width 17 height 10
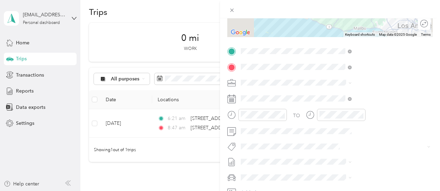
click at [418, 7] on div at bounding box center [330, 9] width 220 height 18
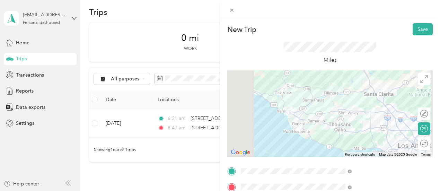
click at [413, 31] on button "Save" at bounding box center [423, 29] width 20 height 12
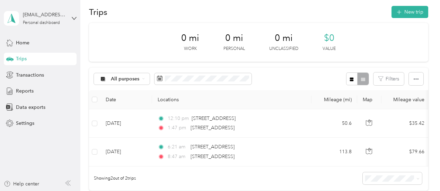
click at [406, 14] on button "New trip" at bounding box center [410, 12] width 37 height 12
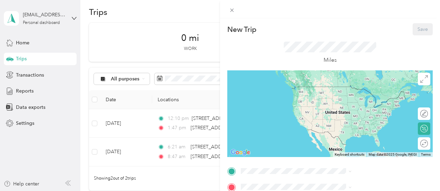
scroll to position [35, 0]
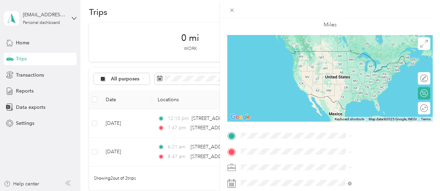
click at [335, 139] on span at bounding box center [335, 135] width 194 height 11
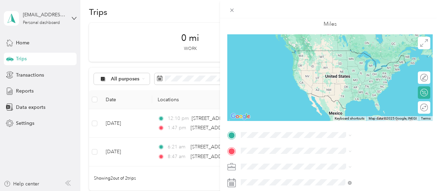
scroll to position [30, 0]
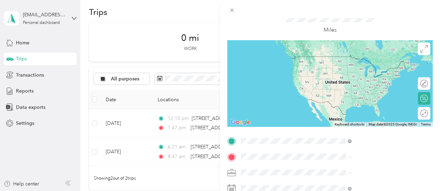
click at [369, 118] on span "[STREET_ADDRESS][US_STATE]" at bounding box center [361, 115] width 69 height 6
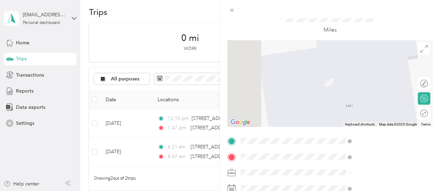
click at [358, 75] on span "[STREET_ADDRESS][US_STATE]" at bounding box center [361, 72] width 69 height 6
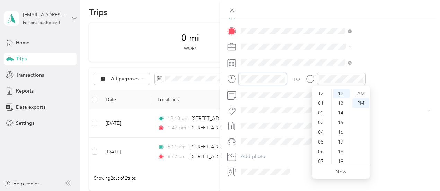
scroll to position [42, 0]
click at [323, 88] on div "12 01 02 03 04 05 06 07 08 09 10 11 00 01 02 03 04 05 06 07 08 09 10 11 12 13 1…" at bounding box center [341, 126] width 58 height 78
click at [320, 95] on div "04" at bounding box center [321, 91] width 17 height 10
click at [340, 106] on div "30" at bounding box center [341, 106] width 17 height 10
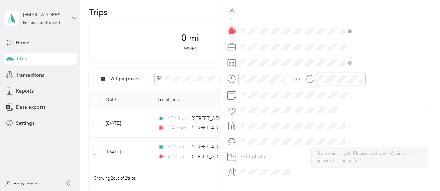
scroll to position [116, 0]
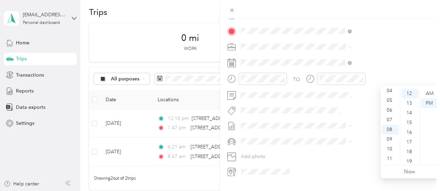
click at [392, 121] on div "07" at bounding box center [390, 120] width 17 height 10
click at [408, 124] on div "15" at bounding box center [410, 123] width 17 height 10
click at [297, 150] on form "New Trip Save This trip cannot be edited because it is either under review, app…" at bounding box center [330, 22] width 220 height 310
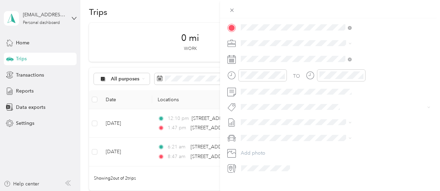
scroll to position [160, 0]
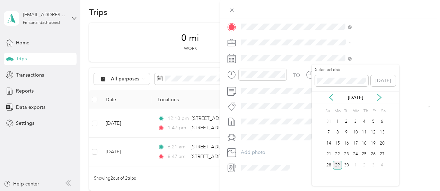
click at [376, 153] on div "26" at bounding box center [373, 154] width 9 height 9
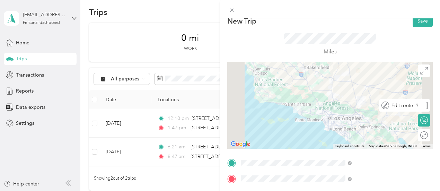
scroll to position [8, 0]
click at [421, 21] on button "Save" at bounding box center [423, 21] width 20 height 12
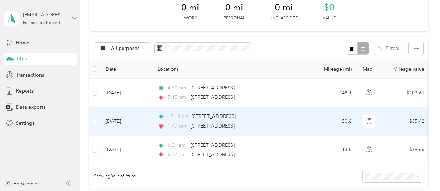
scroll to position [0, 0]
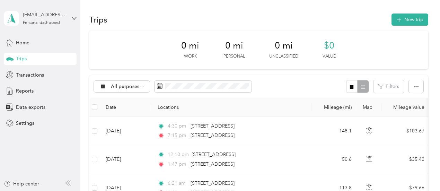
click at [400, 14] on button "New trip" at bounding box center [410, 20] width 37 height 12
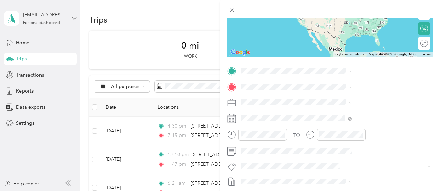
scroll to position [101, 0]
click at [351, 98] on span "[STREET_ADDRESS][US_STATE]" at bounding box center [361, 96] width 69 height 6
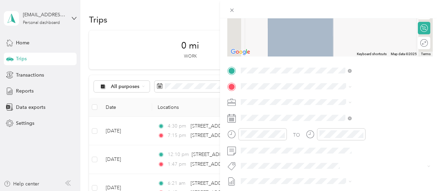
click at [331, 82] on span at bounding box center [335, 86] width 194 height 11
click at [364, 120] on span "[GEOGRAPHIC_DATA][US_STATE], [GEOGRAPHIC_DATA]" at bounding box center [374, 114] width 95 height 12
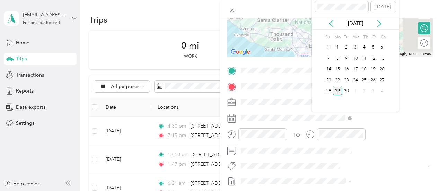
click at [385, 80] on div "27" at bounding box center [382, 80] width 9 height 9
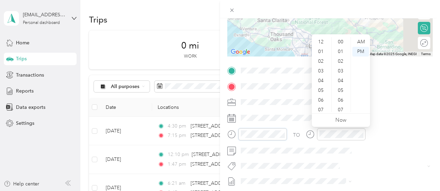
scroll to position [42, 0]
click at [324, 52] on div "05" at bounding box center [321, 49] width 17 height 10
click at [344, 40] on div "00" at bounding box center [341, 42] width 17 height 10
click at [360, 40] on div "AM" at bounding box center [360, 42] width 17 height 10
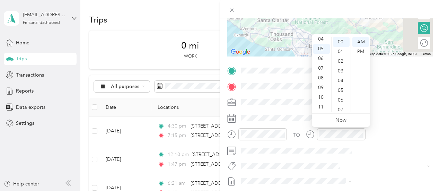
click at [361, 140] on div "TO" at bounding box center [330, 136] width 206 height 17
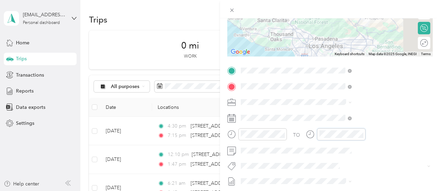
scroll to position [126, 0]
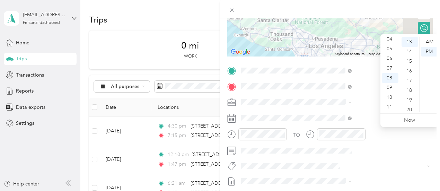
click at [390, 71] on div "07" at bounding box center [390, 68] width 17 height 10
click at [412, 50] on div "14" at bounding box center [410, 52] width 17 height 10
click at [412, 50] on div "15" at bounding box center [410, 52] width 17 height 10
click at [430, 41] on div "AM" at bounding box center [429, 42] width 17 height 10
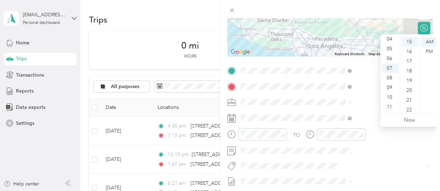
click at [374, 137] on div "TO" at bounding box center [330, 136] width 206 height 17
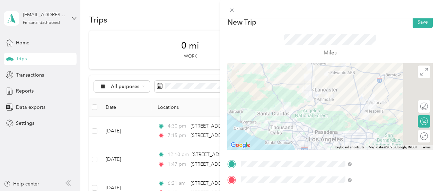
scroll to position [0, 0]
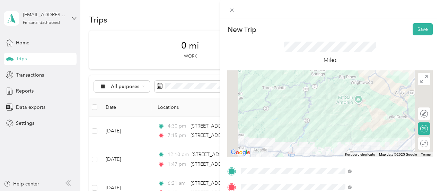
click at [423, 27] on button "Save" at bounding box center [423, 29] width 20 height 12
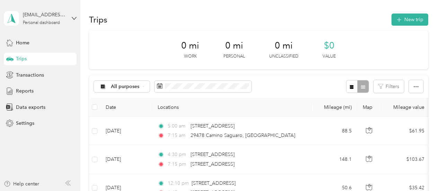
click at [406, 20] on button "New trip" at bounding box center [410, 20] width 37 height 12
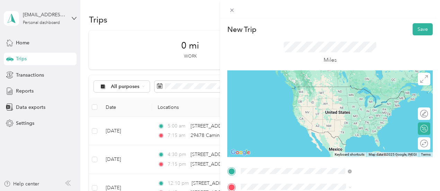
click at [363, 120] on span "[GEOGRAPHIC_DATA][US_STATE], [GEOGRAPHIC_DATA]" at bounding box center [374, 116] width 95 height 12
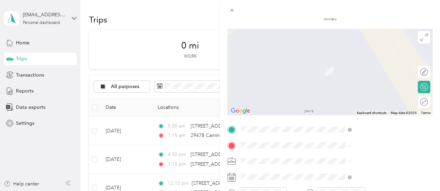
scroll to position [47, 0]
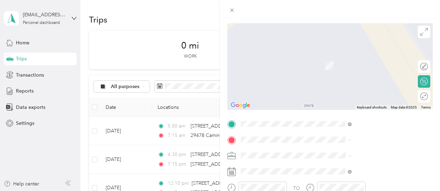
click at [360, 59] on span "[STREET_ADDRESS][US_STATE]" at bounding box center [361, 55] width 69 height 6
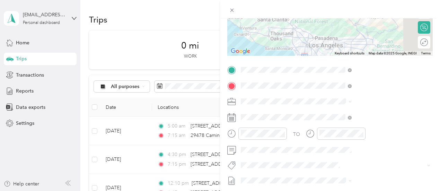
scroll to position [102, 0]
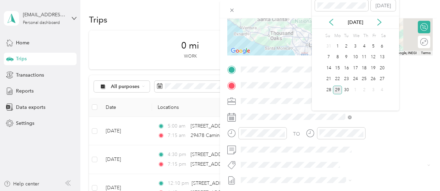
click at [382, 76] on div "27" at bounding box center [382, 79] width 9 height 9
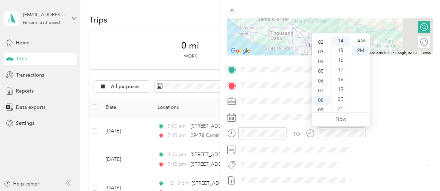
scroll to position [0, 0]
click at [322, 42] on div "12" at bounding box center [321, 41] width 17 height 10
click at [322, 86] on div "05" at bounding box center [321, 90] width 17 height 10
click at [322, 41] on div "12" at bounding box center [321, 41] width 17 height 10
click at [369, 140] on div "TO" at bounding box center [330, 135] width 206 height 17
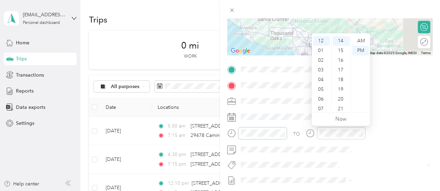
scroll to position [42, 0]
click at [322, 106] on div "11" at bounding box center [321, 106] width 17 height 10
click at [341, 50] on div "15" at bounding box center [341, 51] width 17 height 10
click at [361, 41] on div "AM" at bounding box center [360, 41] width 17 height 10
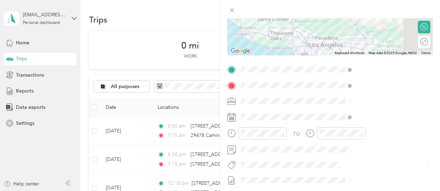
click at [404, 126] on div "TO Add photo" at bounding box center [330, 147] width 206 height 167
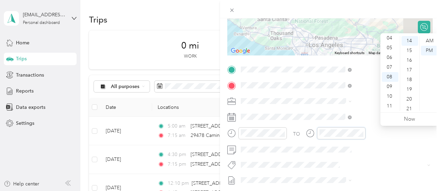
scroll to position [0, 0]
click at [390, 51] on div "01" at bounding box center [390, 51] width 17 height 10
click at [410, 72] on div "30" at bounding box center [410, 75] width 17 height 10
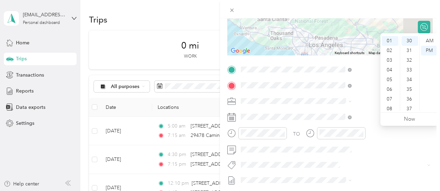
click at [371, 128] on div "TO" at bounding box center [330, 135] width 206 height 17
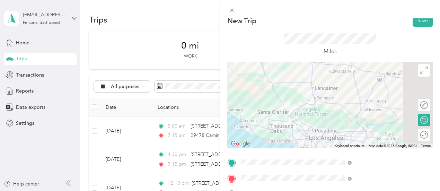
scroll to position [0, 0]
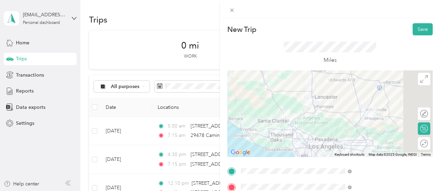
click at [418, 33] on button "Save" at bounding box center [423, 29] width 20 height 12
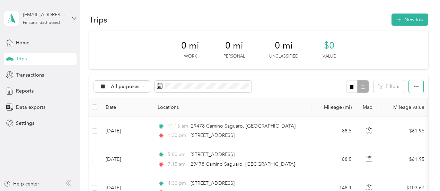
click at [420, 87] on button "button" at bounding box center [416, 86] width 15 height 13
click at [404, 98] on span "Select all" at bounding box center [406, 99] width 19 height 6
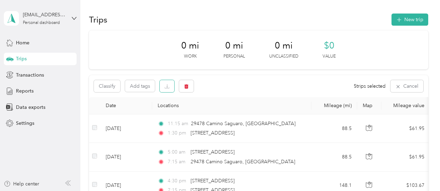
click at [164, 89] on button "button" at bounding box center [167, 86] width 15 height 12
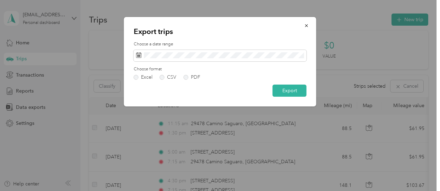
click at [186, 79] on label "PDF" at bounding box center [192, 77] width 17 height 5
click at [295, 89] on button "Export" at bounding box center [290, 91] width 34 height 12
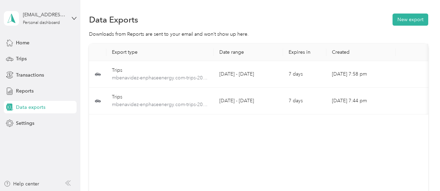
click at [24, 59] on span "Trips" at bounding box center [21, 58] width 11 height 7
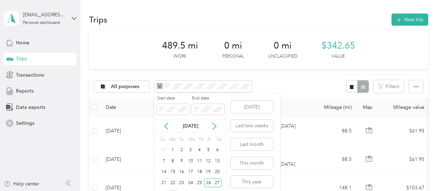
click at [173, 180] on div "22" at bounding box center [172, 182] width 9 height 9
click at [217, 181] on div "27" at bounding box center [217, 182] width 9 height 9
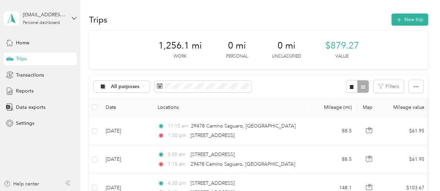
click at [33, 92] on div "Reports" at bounding box center [40, 91] width 73 height 12
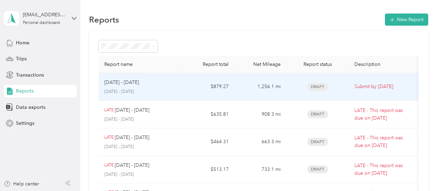
click at [172, 95] on td "[DATE] - [DATE] [DATE] - [DATE]" at bounding box center [141, 87] width 84 height 28
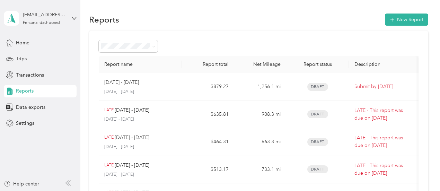
click at [42, 58] on div "Trips" at bounding box center [40, 59] width 73 height 12
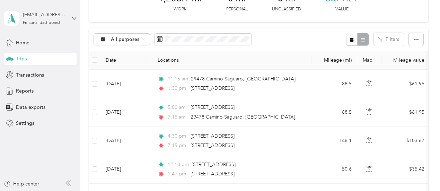
scroll to position [49, 0]
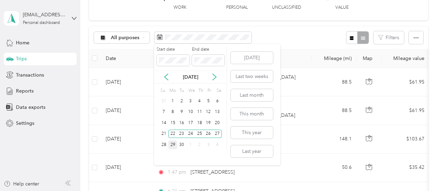
click at [163, 145] on div "28" at bounding box center [163, 144] width 9 height 9
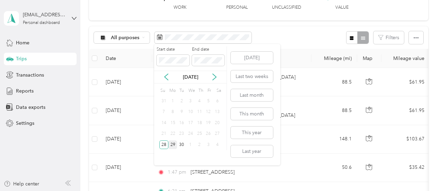
click at [211, 136] on div "26" at bounding box center [208, 134] width 9 height 9
click at [167, 146] on div "28" at bounding box center [163, 144] width 9 height 9
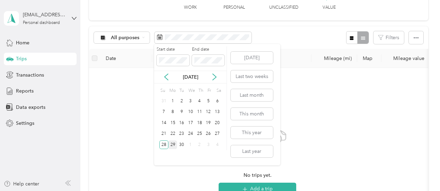
click at [211, 133] on div "26" at bounding box center [208, 134] width 9 height 9
click at [163, 143] on div "28" at bounding box center [163, 144] width 9 height 9
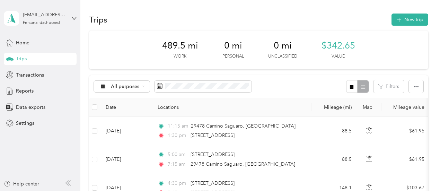
click at [413, 23] on button "New trip" at bounding box center [410, 20] width 37 height 12
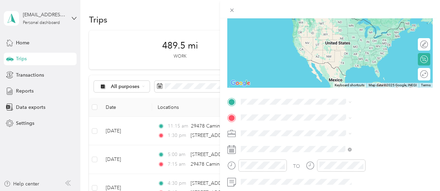
scroll to position [70, 0]
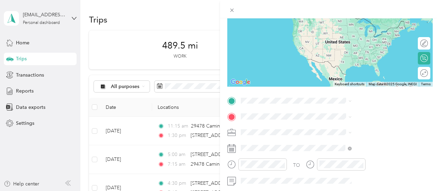
click at [340, 108] on div "TO Add photo" at bounding box center [330, 178] width 206 height 167
click at [355, 19] on span "[STREET_ADDRESS][US_STATE]" at bounding box center [361, 16] width 69 height 6
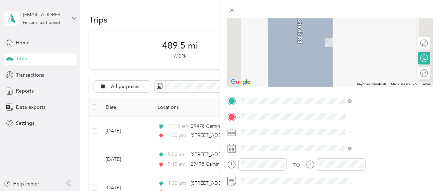
click at [353, 142] on span "[STREET_ADDRESS][US_STATE]" at bounding box center [361, 141] width 69 height 6
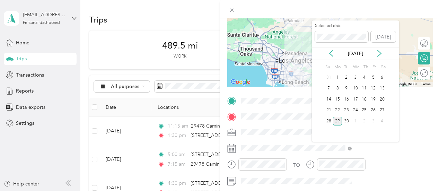
click at [329, 122] on div "28" at bounding box center [328, 121] width 9 height 9
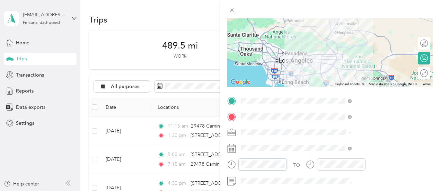
scroll to position [42, 0]
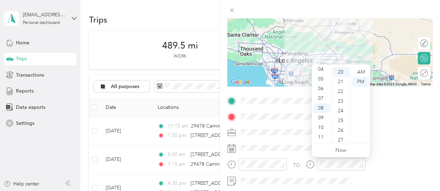
click at [323, 138] on div "11" at bounding box center [321, 137] width 17 height 10
click at [342, 75] on div "00" at bounding box center [341, 72] width 17 height 10
click at [363, 75] on div "AM" at bounding box center [360, 72] width 17 height 10
click at [362, 163] on div "TO" at bounding box center [330, 166] width 206 height 17
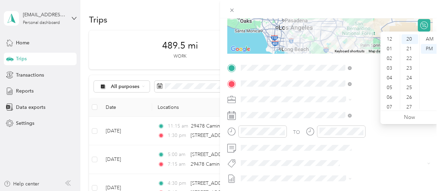
click at [390, 40] on div "12" at bounding box center [390, 39] width 17 height 10
click at [408, 40] on div "15" at bounding box center [410, 39] width 17 height 10
click at [300, 135] on div "TO" at bounding box center [296, 132] width 7 height 7
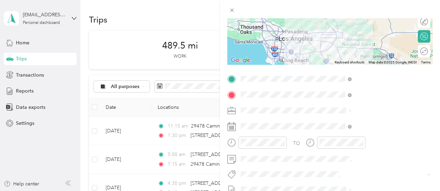
scroll to position [0, 0]
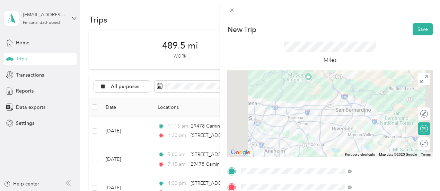
click at [421, 30] on button "Save" at bounding box center [423, 29] width 20 height 12
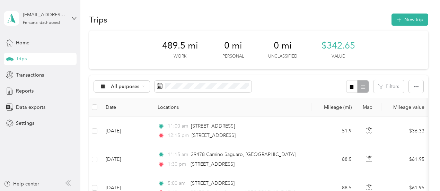
click at [404, 22] on button "New trip" at bounding box center [410, 20] width 37 height 12
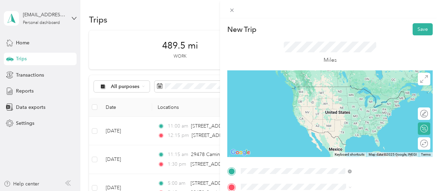
click at [360, 116] on span "[STREET_ADDRESS][US_STATE]" at bounding box center [361, 113] width 69 height 6
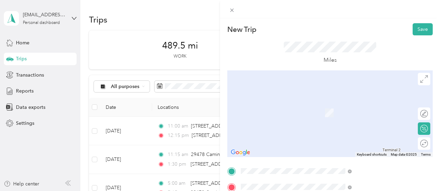
click at [374, 106] on span "[STREET_ADDRESS][US_STATE]" at bounding box center [361, 102] width 69 height 6
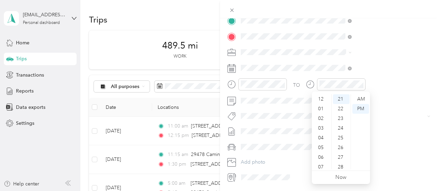
click at [323, 99] on div "12" at bounding box center [321, 99] width 17 height 10
click at [341, 123] on div "20" at bounding box center [341, 124] width 17 height 10
click at [364, 112] on div "PM" at bounding box center [360, 109] width 17 height 10
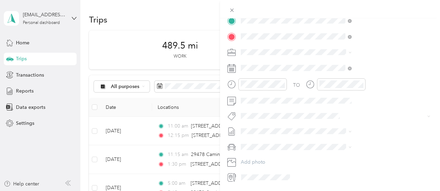
click at [375, 91] on div "TO" at bounding box center [330, 86] width 206 height 17
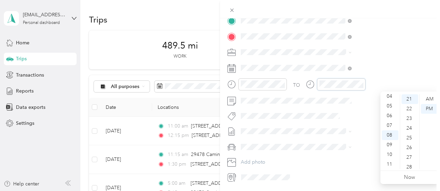
scroll to position [0, 0]
click at [390, 122] on div "02" at bounding box center [390, 119] width 17 height 10
click at [411, 114] on div "23" at bounding box center [410, 119] width 17 height 10
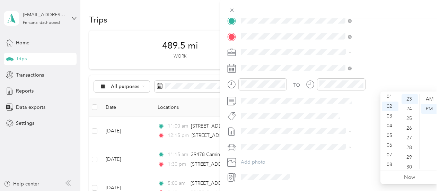
click at [391, 96] on div "01" at bounding box center [390, 97] width 17 height 10
click at [410, 142] on div "40" at bounding box center [410, 145] width 17 height 10
click at [410, 147] on div "45" at bounding box center [410, 148] width 17 height 10
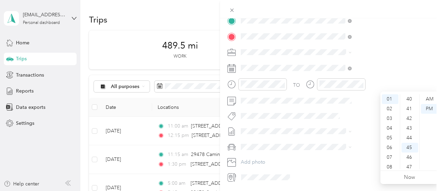
scroll to position [437, 0]
click at [410, 116] on div "47" at bounding box center [410, 119] width 17 height 10
click at [366, 75] on div "TO Add photo" at bounding box center [330, 98] width 206 height 167
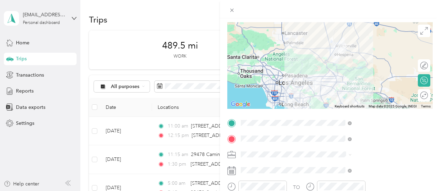
scroll to position [47, 0]
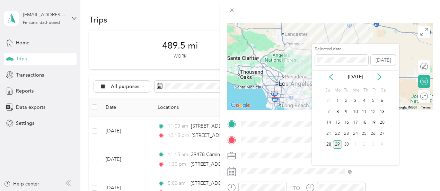
click at [328, 144] on div "28" at bounding box center [328, 144] width 9 height 9
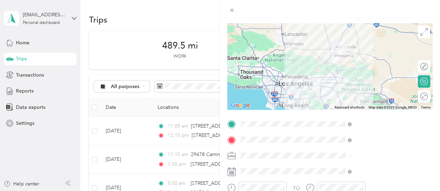
scroll to position [0, 0]
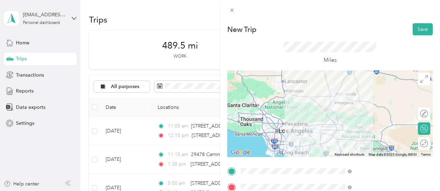
click at [416, 27] on button "Save" at bounding box center [423, 29] width 20 height 12
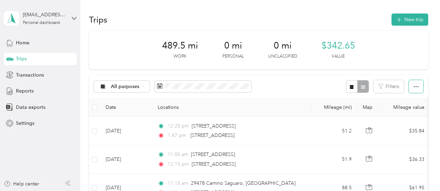
click at [414, 89] on icon "button" at bounding box center [416, 86] width 5 height 5
click at [408, 101] on span "Select all" at bounding box center [406, 99] width 19 height 6
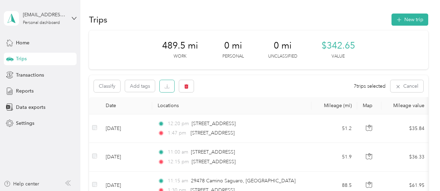
click at [166, 91] on button "button" at bounding box center [167, 86] width 15 height 12
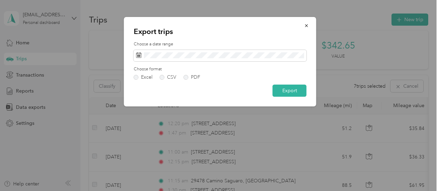
click at [190, 76] on label "PDF" at bounding box center [192, 77] width 17 height 5
click at [283, 88] on button "Export" at bounding box center [290, 91] width 34 height 12
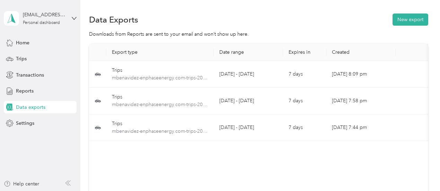
click at [41, 61] on div "Trips" at bounding box center [40, 59] width 73 height 12
